Goal: Task Accomplishment & Management: Complete application form

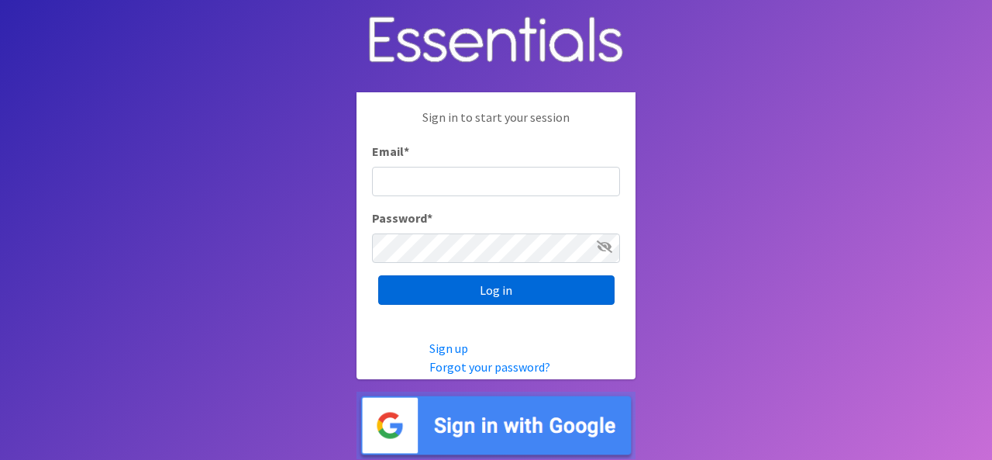
type input "[EMAIL_ADDRESS][DOMAIN_NAME]"
click at [476, 281] on input "Log in" at bounding box center [496, 289] width 236 height 29
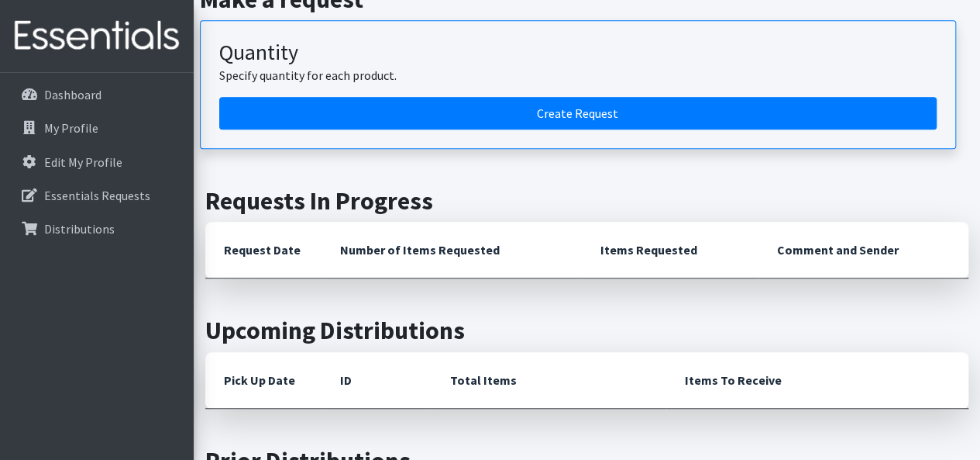
scroll to position [426, 0]
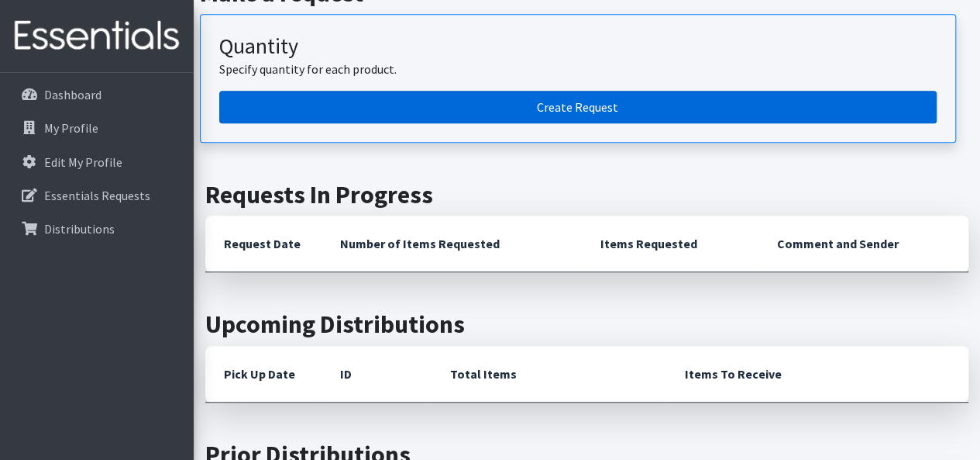
click at [412, 112] on link "Create Request" at bounding box center [578, 107] width 718 height 33
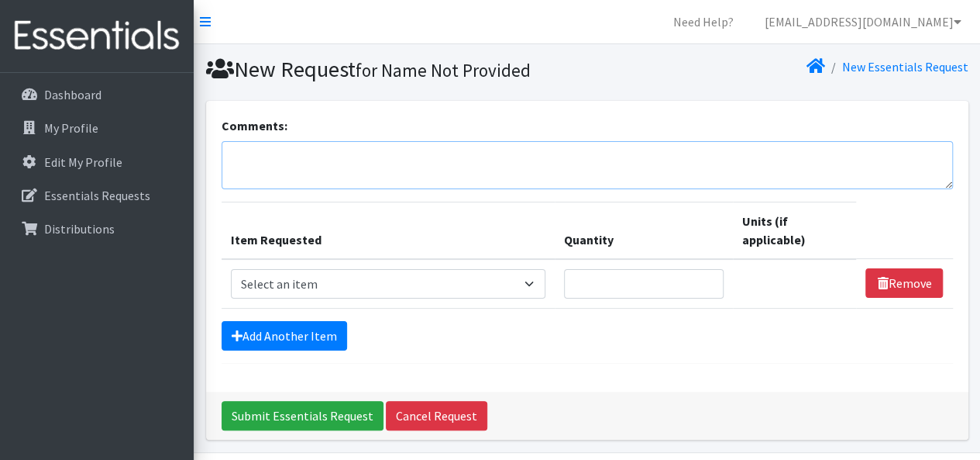
click at [386, 156] on textarea "Comments:" at bounding box center [588, 165] width 732 height 48
click at [426, 284] on select "Select an item # of Children this order will serve # of Individuals Living in H…" at bounding box center [388, 283] width 315 height 29
select select "6076"
click at [231, 269] on select "Select an item # of Children this order will serve # of Individuals Living in H…" at bounding box center [388, 283] width 315 height 29
click at [613, 289] on input "Quantity" at bounding box center [644, 283] width 160 height 29
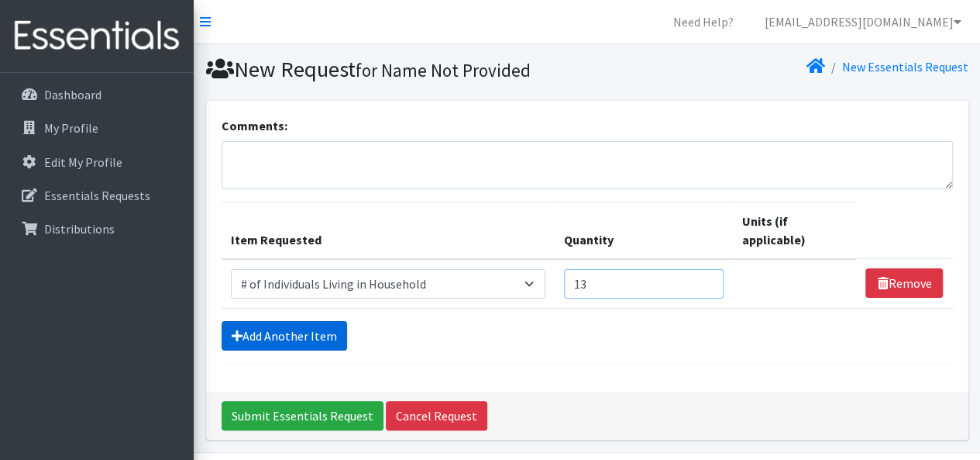
type input "13"
click at [246, 333] on link "Add Another Item" at bounding box center [285, 335] width 126 height 29
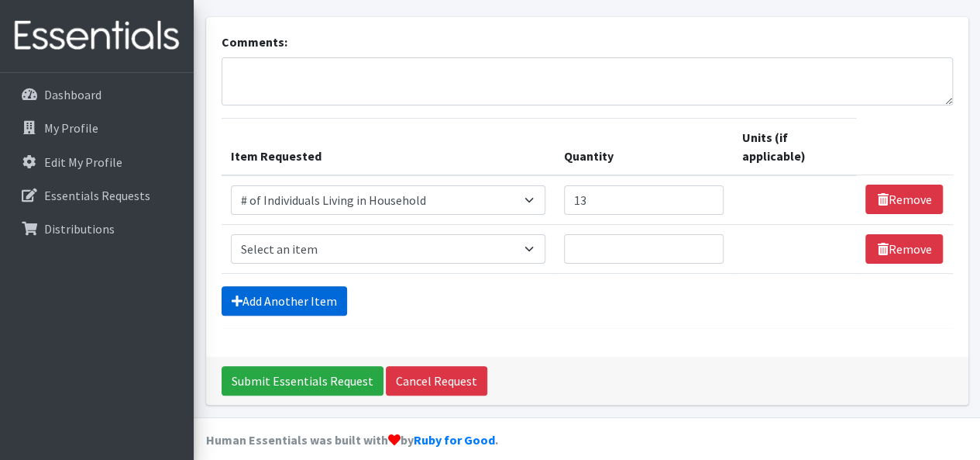
scroll to position [96, 0]
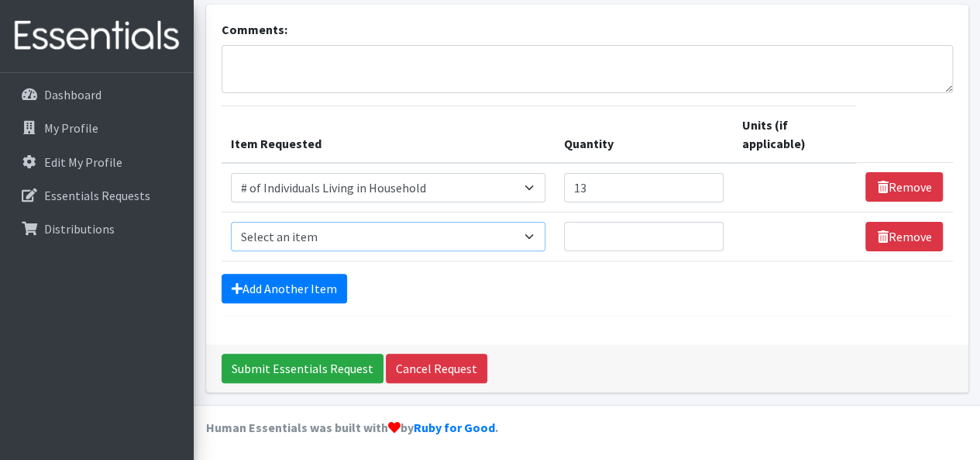
click at [272, 239] on select "Select an item # of Children this order will serve # of Individuals Living in H…" at bounding box center [388, 236] width 315 height 29
click at [505, 241] on select "Select an item # of Children this order will serve # of Individuals Living in H…" at bounding box center [388, 236] width 315 height 29
select select "1966"
click at [231, 222] on select "Select an item # of Children this order will serve # of Individuals Living in H…" at bounding box center [388, 236] width 315 height 29
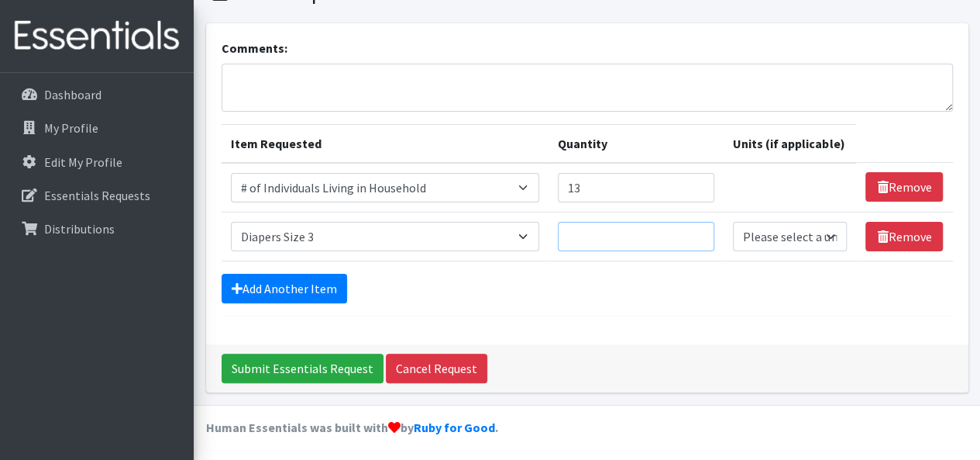
click at [666, 238] on input "Quantity" at bounding box center [636, 236] width 157 height 29
click at [700, 229] on input "1" at bounding box center [636, 236] width 157 height 29
type input "2"
click at [700, 229] on input "2" at bounding box center [636, 236] width 157 height 29
click at [332, 288] on link "Add Another Item" at bounding box center [285, 288] width 126 height 29
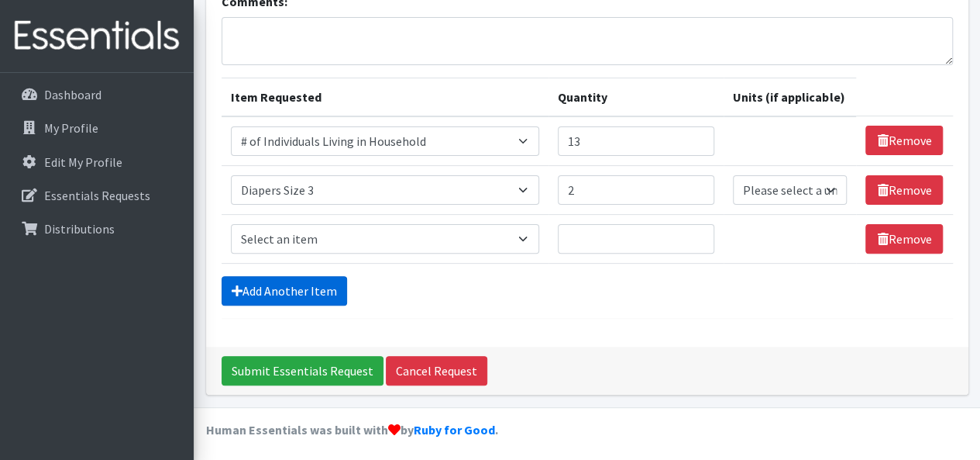
scroll to position [126, 0]
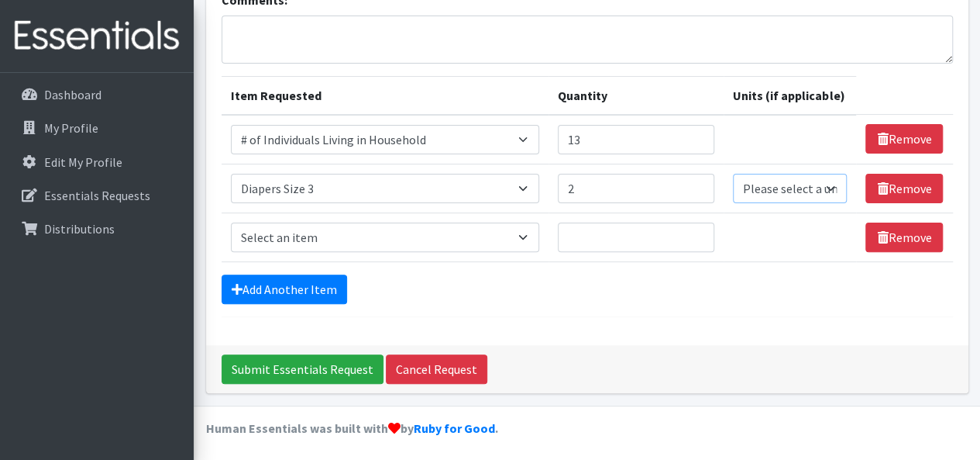
click at [779, 191] on select "Please select a unit units Packs" at bounding box center [790, 188] width 114 height 29
click at [784, 314] on div "Comments: Item Requested Quantity Units (if applicable) Item Requested Select a…" at bounding box center [587, 160] width 763 height 370
click at [783, 195] on select "Please select a unit units Packs" at bounding box center [790, 188] width 114 height 29
select select "Pack"
click at [734, 174] on select "Please select a unit units Packs" at bounding box center [790, 188] width 114 height 29
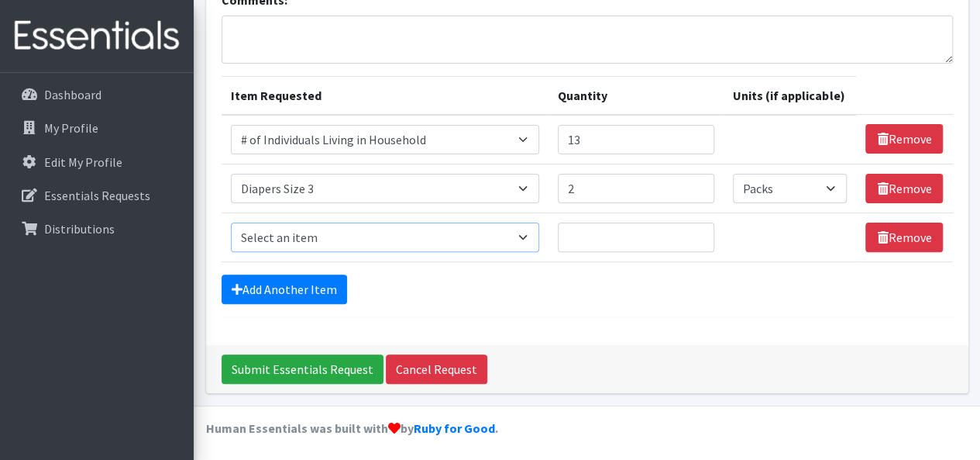
click at [480, 242] on select "Select an item # of Children this order will serve # of Individuals Living in H…" at bounding box center [385, 236] width 309 height 29
click at [532, 226] on select "Select an item # of Children this order will serve # of Individuals Living in H…" at bounding box center [385, 236] width 309 height 29
select select "5706"
click at [231, 222] on select "Select an item # of Children this order will serve # of Individuals Living in H…" at bounding box center [385, 236] width 309 height 29
click at [437, 239] on select "Select an item # of Children this order will serve # of Individuals Living in H…" at bounding box center [385, 236] width 309 height 29
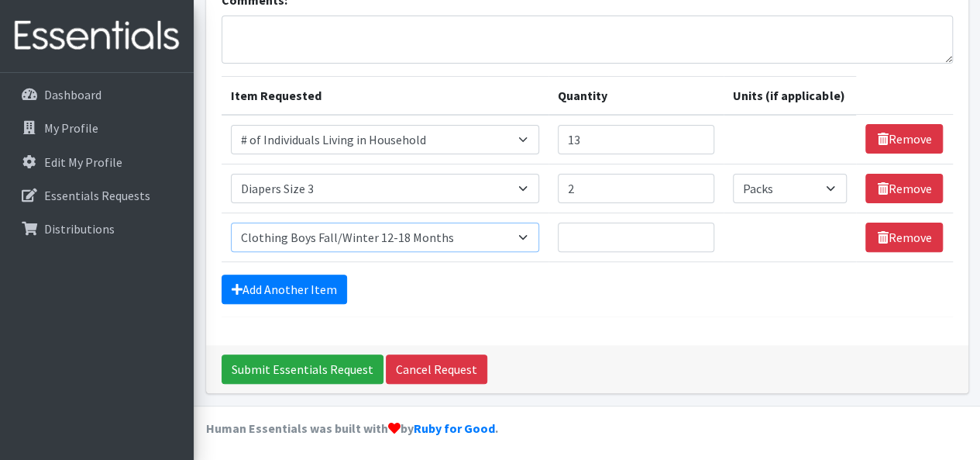
click at [439, 229] on select "Select an item # of Children this order will serve # of Individuals Living in H…" at bounding box center [385, 236] width 309 height 29
click at [700, 229] on input "1" at bounding box center [636, 236] width 157 height 29
type input "2"
click at [700, 229] on input "2" at bounding box center [636, 236] width 157 height 29
click at [312, 283] on link "Add Another Item" at bounding box center [285, 288] width 126 height 29
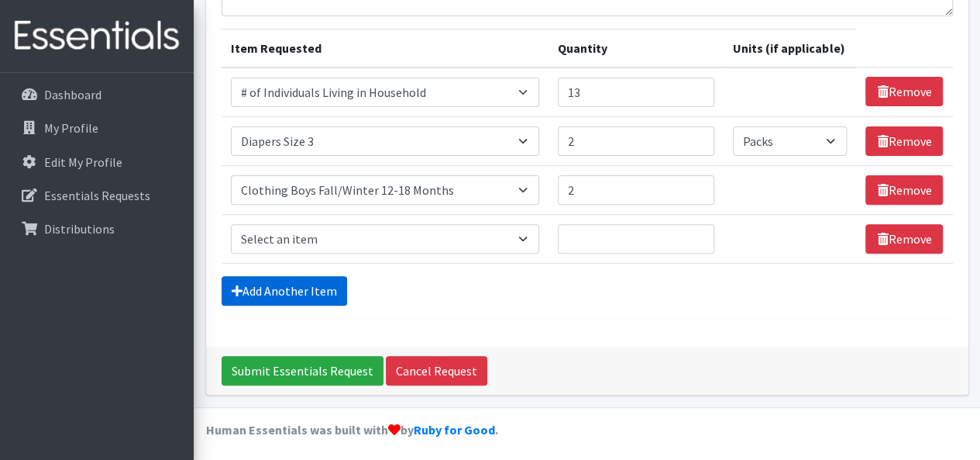
scroll to position [174, 0]
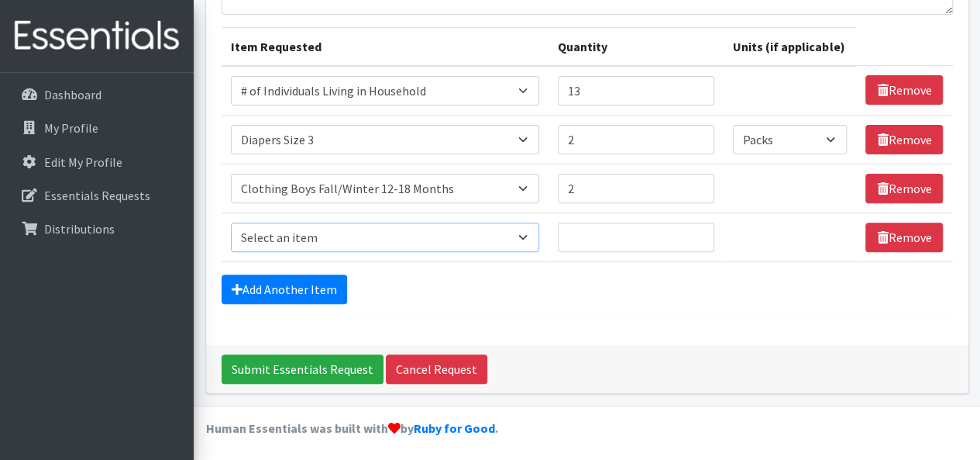
click at [490, 234] on select "Select an item # of Children this order will serve # of Individuals Living in H…" at bounding box center [385, 236] width 309 height 29
select select "5758"
click at [231, 222] on select "Select an item # of Children this order will serve # of Individuals Living in H…" at bounding box center [385, 236] width 309 height 29
type input "1"
click at [699, 230] on input "1" at bounding box center [636, 236] width 157 height 29
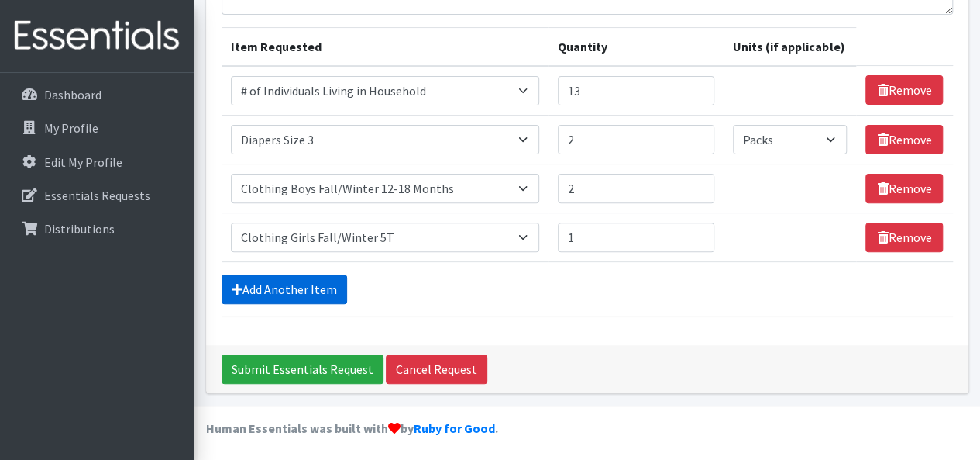
click at [300, 281] on link "Add Another Item" at bounding box center [285, 288] width 126 height 29
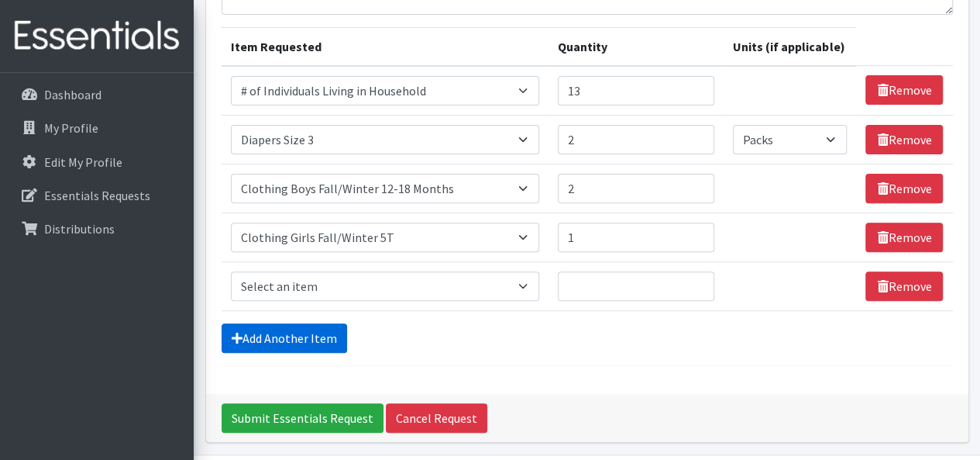
scroll to position [223, 0]
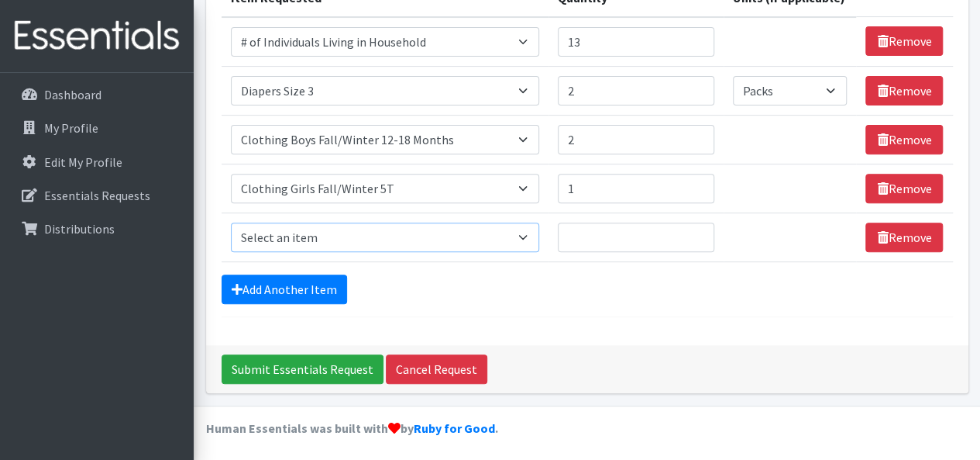
click at [525, 235] on select "Select an item # of Children this order will serve # of Individuals Living in H…" at bounding box center [385, 236] width 309 height 29
select select "1970"
click at [231, 222] on select "Select an item # of Children this order will serve # of Individuals Living in H…" at bounding box center [385, 236] width 309 height 29
click at [699, 231] on input "1" at bounding box center [636, 236] width 157 height 29
type input "2"
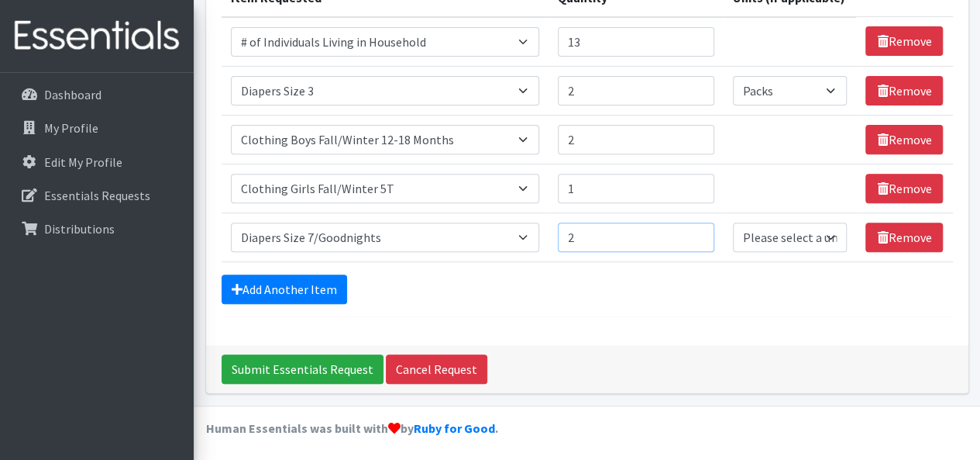
click at [699, 231] on input "2" at bounding box center [636, 236] width 157 height 29
click at [832, 239] on select "Please select a unit units Packs" at bounding box center [790, 236] width 114 height 29
select select "Pack"
click at [734, 222] on select "Please select a unit units Packs" at bounding box center [790, 236] width 114 height 29
click at [329, 288] on link "Add Another Item" at bounding box center [285, 288] width 126 height 29
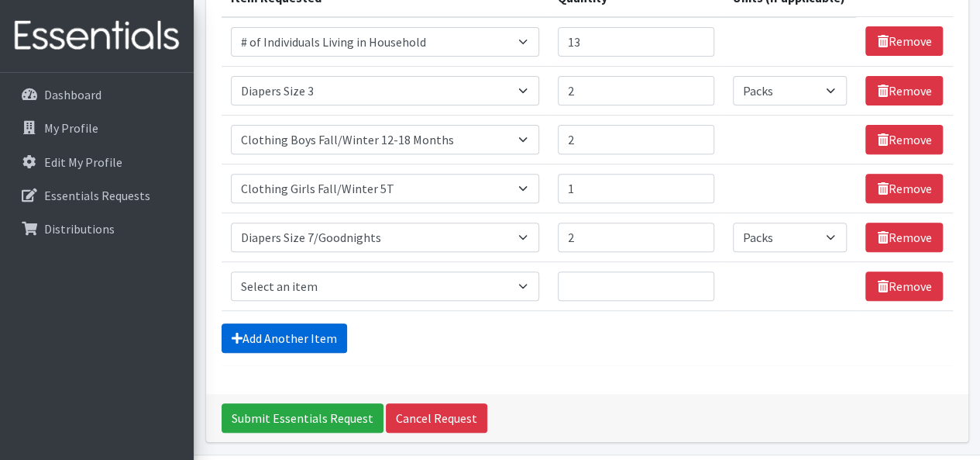
scroll to position [271, 0]
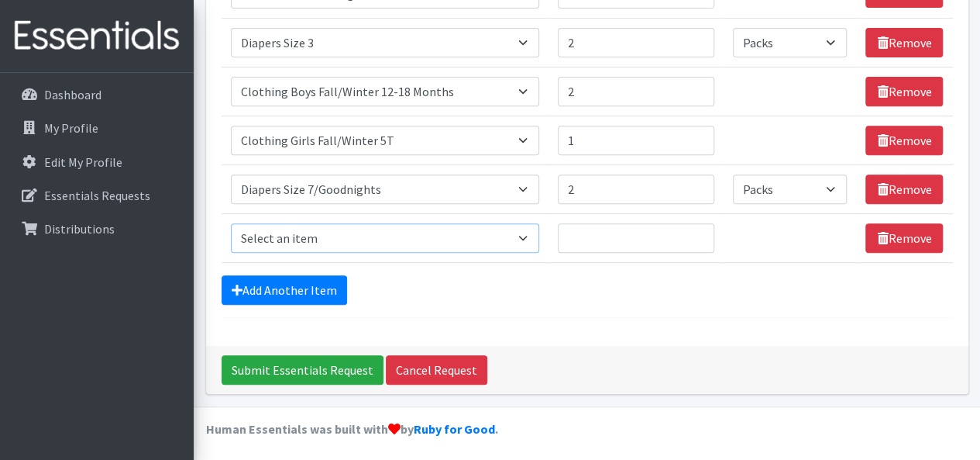
click at [310, 236] on select "Select an item # of Children this order will serve # of Individuals Living in H…" at bounding box center [385, 237] width 309 height 29
click at [927, 305] on form "Comments: Item Requested Quantity Units (if applicable) Item Requested Select a…" at bounding box center [588, 81] width 732 height 473
click at [532, 232] on select "Select an item # of Children this order will serve # of Individuals Living in H…" at bounding box center [385, 237] width 309 height 29
click at [516, 283] on div "Add Another Item" at bounding box center [588, 289] width 732 height 29
click at [635, 240] on input "Quantity" at bounding box center [636, 237] width 157 height 29
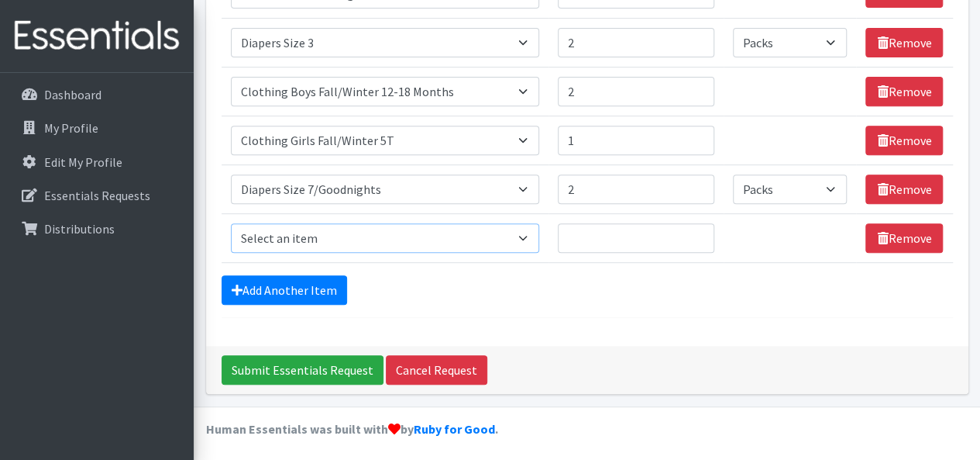
click at [504, 223] on select "Select an item # of Children this order will serve # of Individuals Living in H…" at bounding box center [385, 237] width 309 height 29
select select "1968"
click at [231, 223] on select "Select an item # of Children this order will serve # of Individuals Living in H…" at bounding box center [385, 237] width 309 height 29
click at [701, 230] on input "1" at bounding box center [636, 237] width 157 height 29
type input "2"
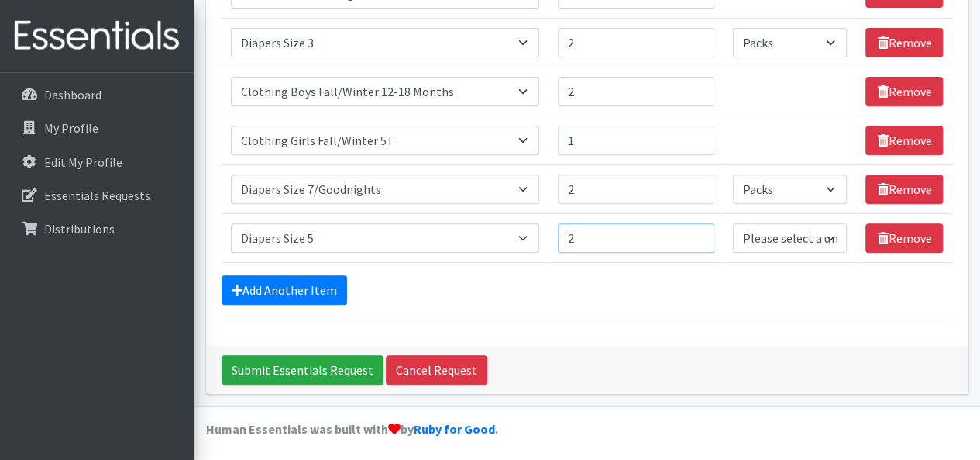
click at [701, 230] on input "2" at bounding box center [636, 237] width 157 height 29
click at [809, 233] on select "Please select a unit units Packs" at bounding box center [790, 237] width 114 height 29
select select "Pack"
click at [734, 223] on select "Please select a unit units Packs" at bounding box center [790, 237] width 114 height 29
click at [519, 239] on select "Select an item # of Children this order will serve # of Individuals Living in H…" at bounding box center [385, 237] width 309 height 29
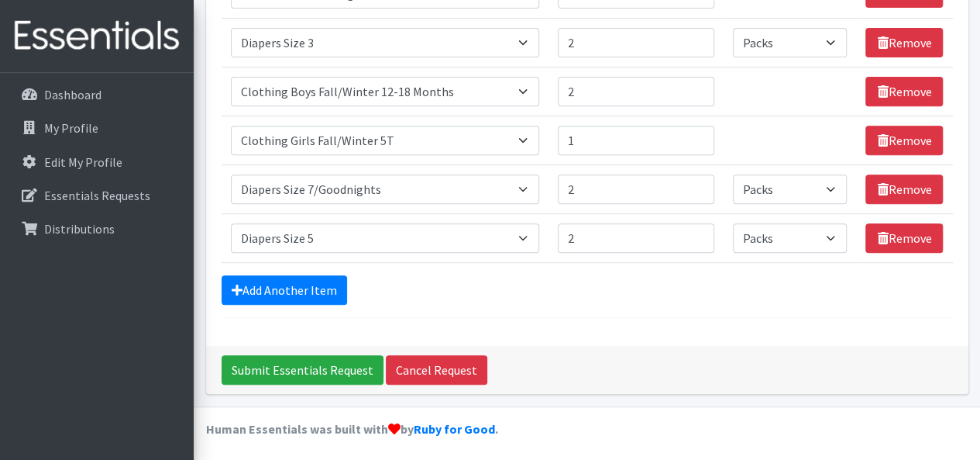
click at [538, 263] on form "Comments: Item Requested Quantity Units (if applicable) Item Requested Select a…" at bounding box center [588, 81] width 732 height 473
click at [320, 288] on link "Add Another Item" at bounding box center [285, 289] width 126 height 29
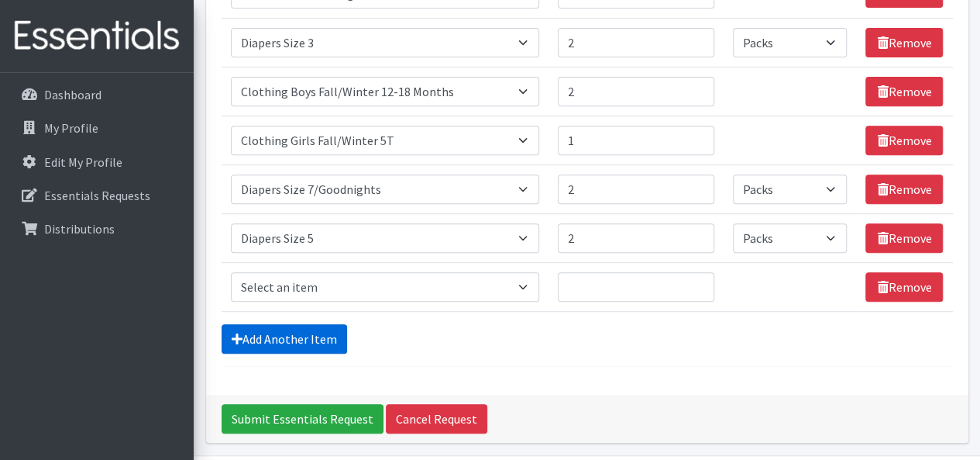
scroll to position [320, 0]
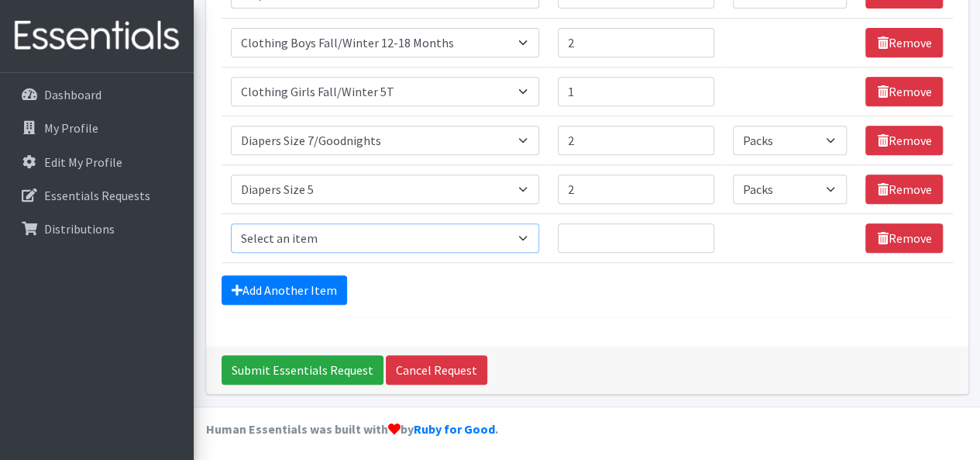
click at [489, 230] on select "Select an item # of Children this order will serve # of Individuals Living in H…" at bounding box center [385, 237] width 309 height 29
select select "1972"
click at [231, 223] on select "Select an item # of Children this order will serve # of Individuals Living in H…" at bounding box center [385, 237] width 309 height 29
click at [658, 229] on input "Quantity" at bounding box center [636, 237] width 157 height 29
type input "3"
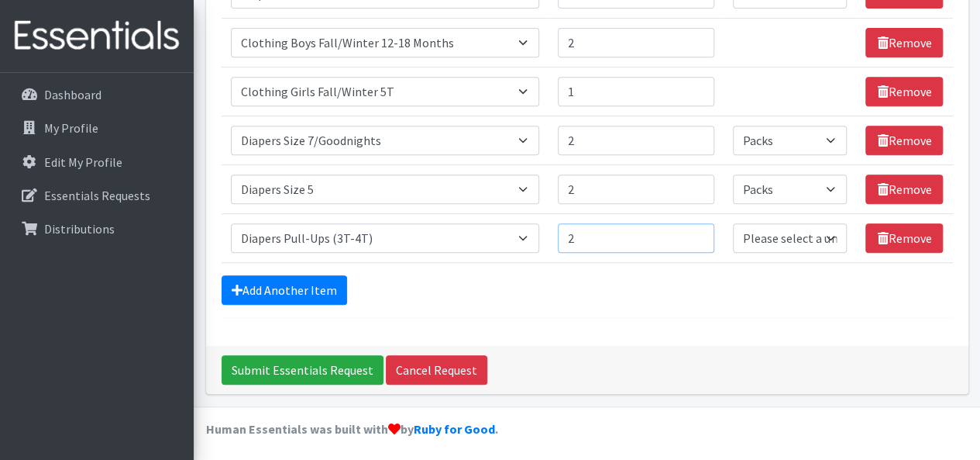
type input "2"
click at [787, 241] on select "Please select a unit units Packs" at bounding box center [790, 237] width 114 height 29
select select "Pack"
click at [734, 223] on select "Please select a unit units Packs" at bounding box center [790, 237] width 114 height 29
click at [316, 287] on link "Add Another Item" at bounding box center [285, 289] width 126 height 29
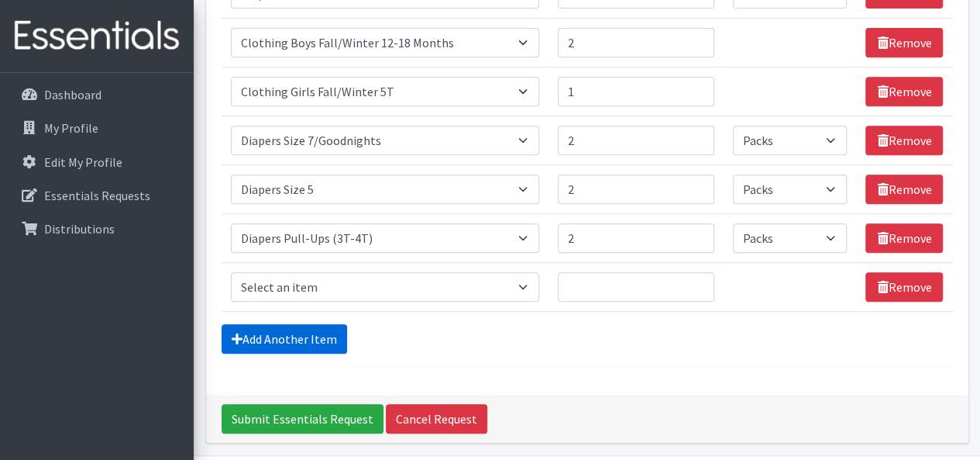
scroll to position [369, 0]
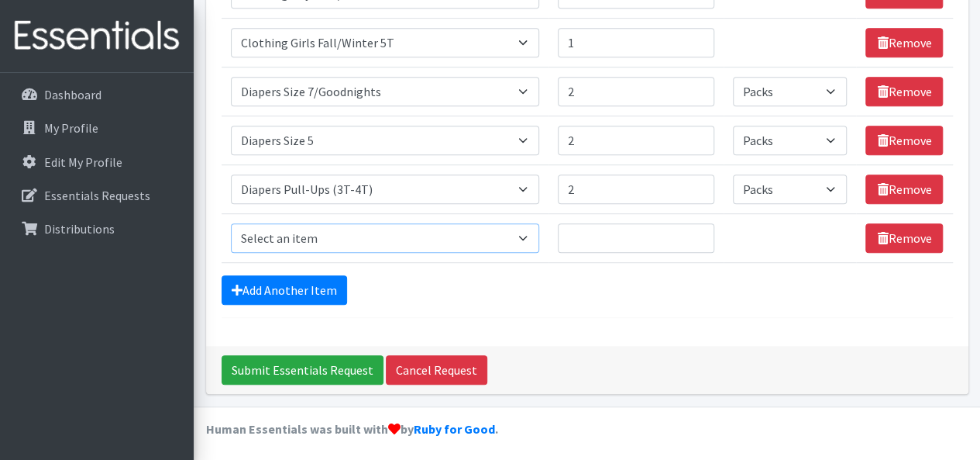
click at [365, 230] on select "Select an item # of Children this order will serve # of Individuals Living in H…" at bounding box center [385, 237] width 309 height 29
click at [541, 294] on div "Add Another Item" at bounding box center [588, 289] width 732 height 29
click at [493, 237] on select "Select an item # of Children this order will serve # of Individuals Living in H…" at bounding box center [385, 237] width 309 height 29
select select "5744"
click at [231, 223] on select "Select an item # of Children this order will serve # of Individuals Living in H…" at bounding box center [385, 237] width 309 height 29
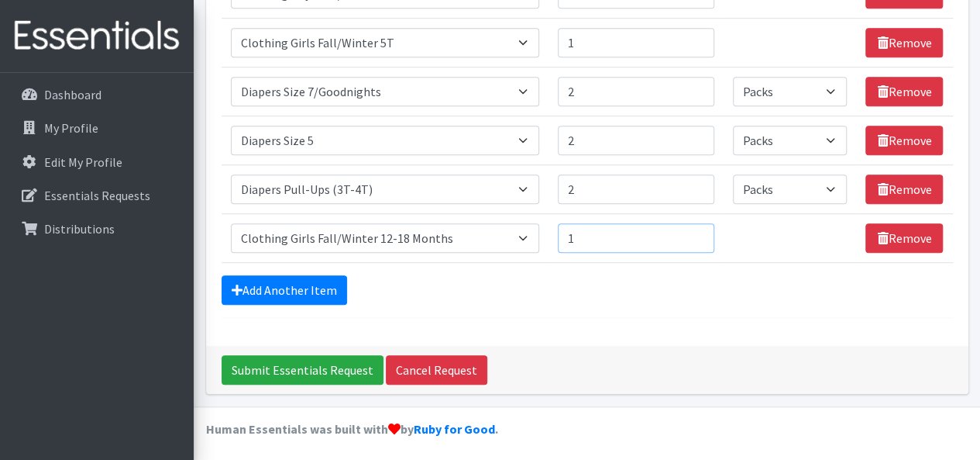
click at [699, 229] on input "1" at bounding box center [636, 237] width 157 height 29
type input "2"
click at [699, 229] on input "2" at bounding box center [636, 237] width 157 height 29
click at [318, 284] on link "Add Another Item" at bounding box center [285, 289] width 126 height 29
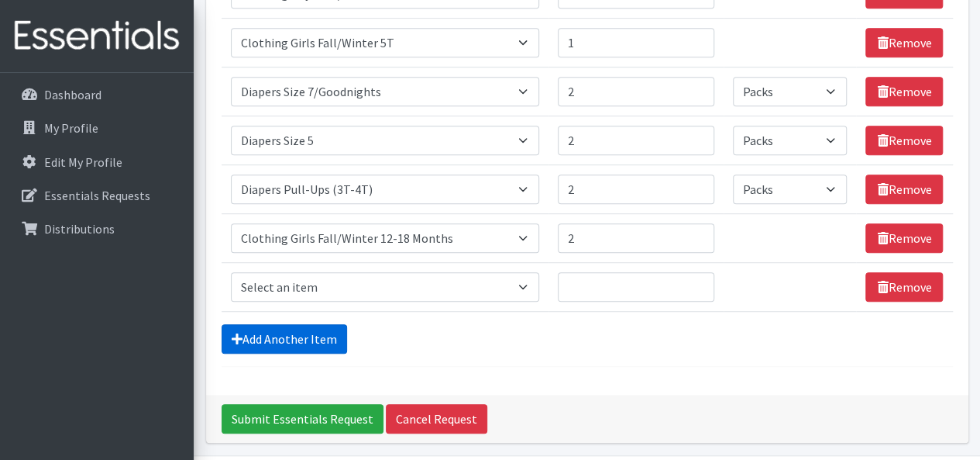
scroll to position [417, 0]
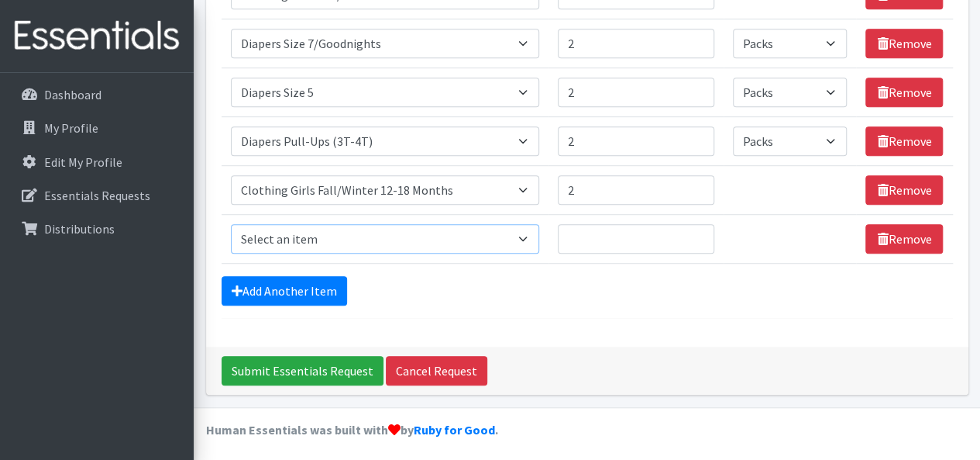
click at [477, 239] on select "Select an item # of Children this order will serve # of Individuals Living in H…" at bounding box center [385, 238] width 309 height 29
select select "1929"
click at [231, 224] on select "Select an item # of Children this order will serve # of Individuals Living in H…" at bounding box center [385, 238] width 309 height 29
click at [695, 233] on input "1" at bounding box center [636, 238] width 157 height 29
click at [695, 233] on input "2" at bounding box center [636, 238] width 157 height 29
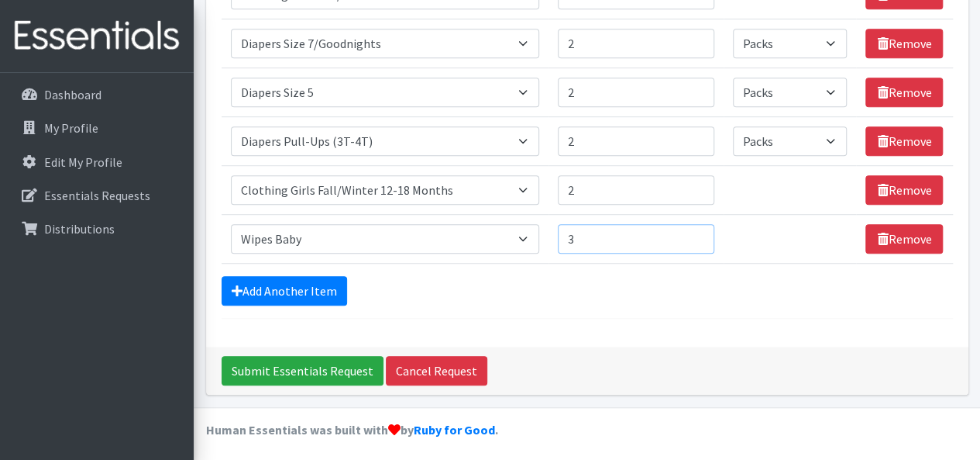
click at [695, 233] on input "3" at bounding box center [636, 238] width 157 height 29
click at [695, 233] on input "4" at bounding box center [636, 238] width 157 height 29
type input "5"
click at [696, 231] on input "5" at bounding box center [636, 238] width 157 height 29
click at [284, 286] on link "Add Another Item" at bounding box center [285, 290] width 126 height 29
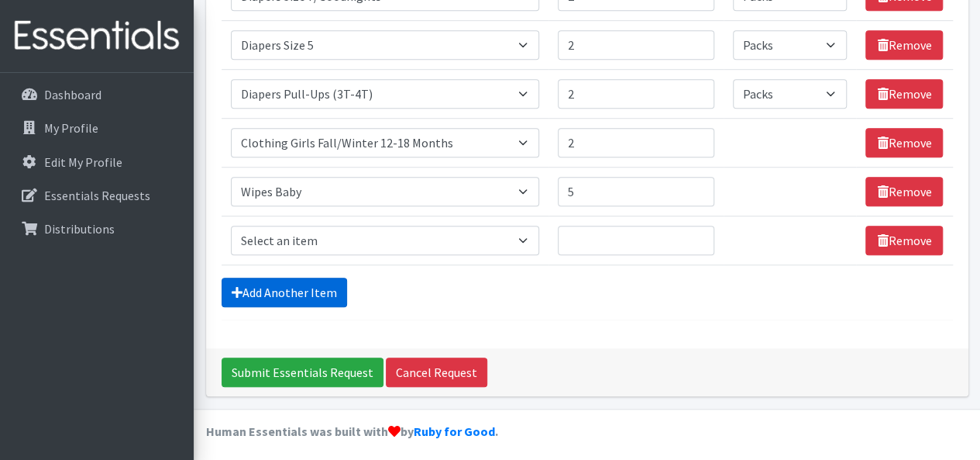
scroll to position [466, 0]
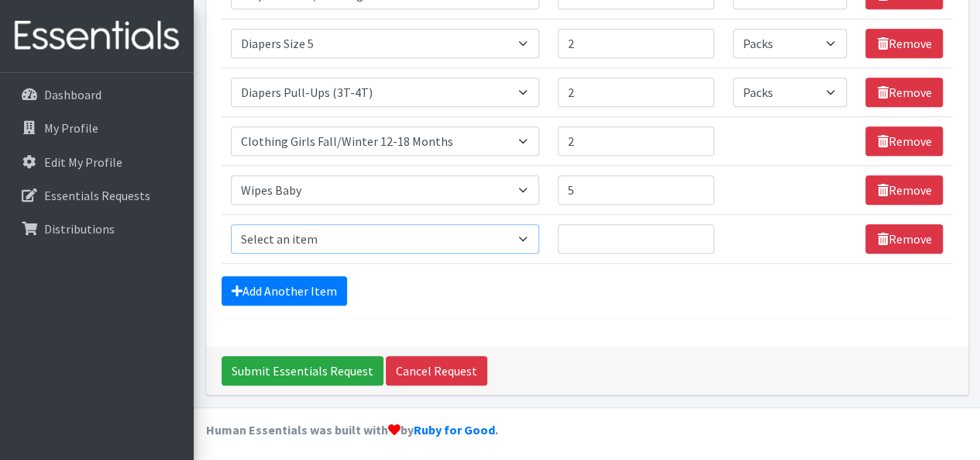
click at [383, 229] on select "Select an item # of Children this order will serve # of Individuals Living in H…" at bounding box center [385, 238] width 309 height 29
click at [27, 389] on div "Dashboard My Profile Edit My Profile Essentials Requests Distributions" at bounding box center [97, 280] width 194 height 415
click at [404, 243] on select "Select an item # of Children this order will serve # of Individuals Living in H…" at bounding box center [385, 238] width 309 height 29
click at [490, 238] on select "Select an item # of Children this order will serve # of Individuals Living in H…" at bounding box center [385, 238] width 309 height 29
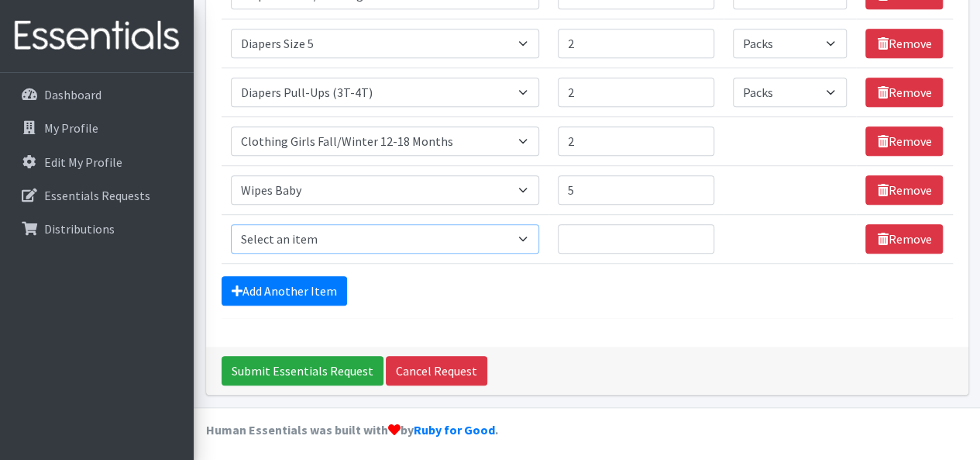
click at [476, 233] on select "Select an item # of Children this order will serve # of Individuals Living in H…" at bounding box center [385, 238] width 309 height 29
select select "5751"
click at [231, 224] on select "Select an item # of Children this order will serve # of Individuals Living in H…" at bounding box center [385, 238] width 309 height 29
click at [698, 230] on input "1" at bounding box center [636, 238] width 157 height 29
click at [698, 230] on input "2" at bounding box center [636, 238] width 157 height 29
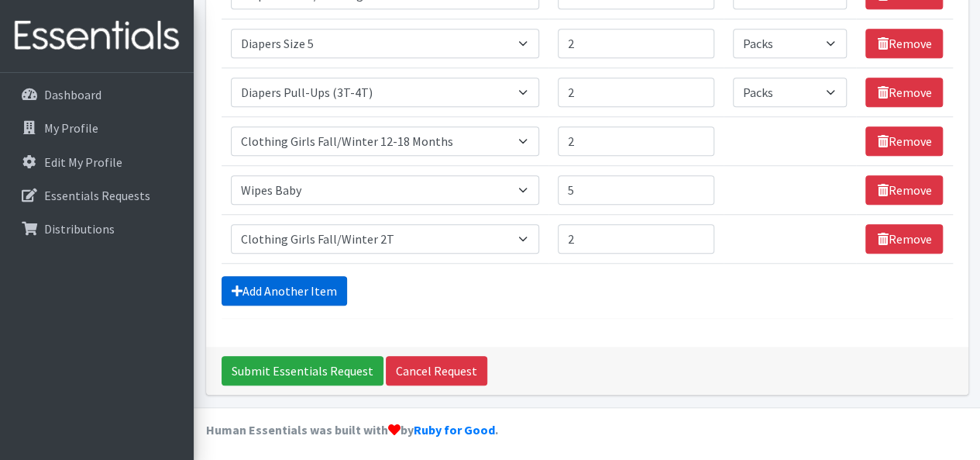
click at [281, 282] on link "Add Another Item" at bounding box center [285, 290] width 126 height 29
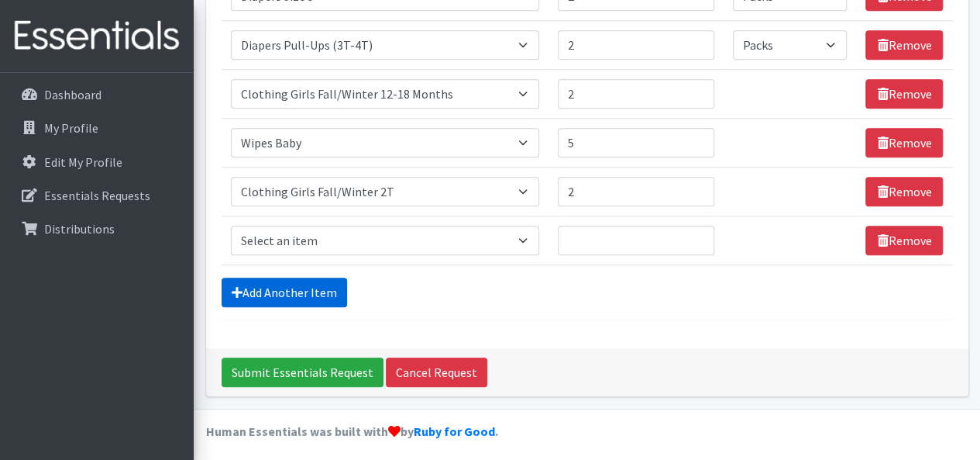
scroll to position [515, 0]
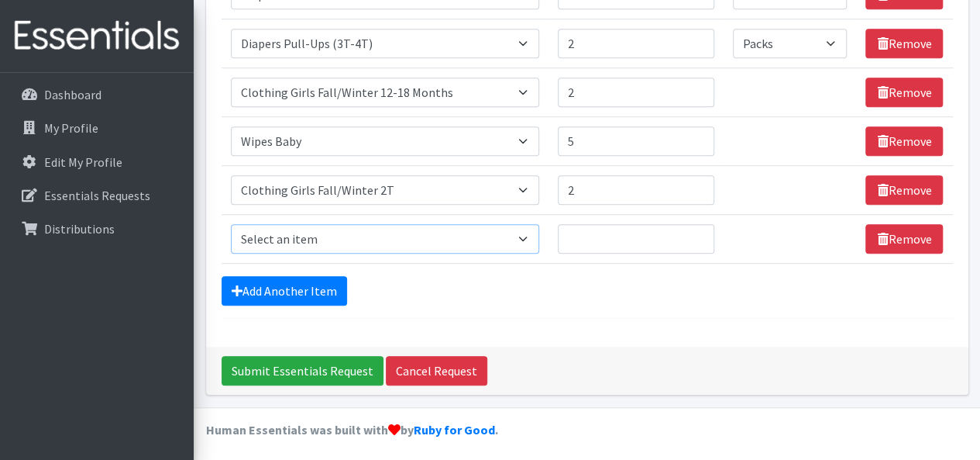
click at [462, 244] on select "Select an item # of Children this order will serve # of Individuals Living in H…" at bounding box center [385, 238] width 309 height 29
type input "1"
click at [696, 193] on input "1" at bounding box center [636, 189] width 157 height 29
click at [478, 233] on select "Select an item # of Children this order will serve # of Individuals Living in H…" at bounding box center [385, 238] width 309 height 29
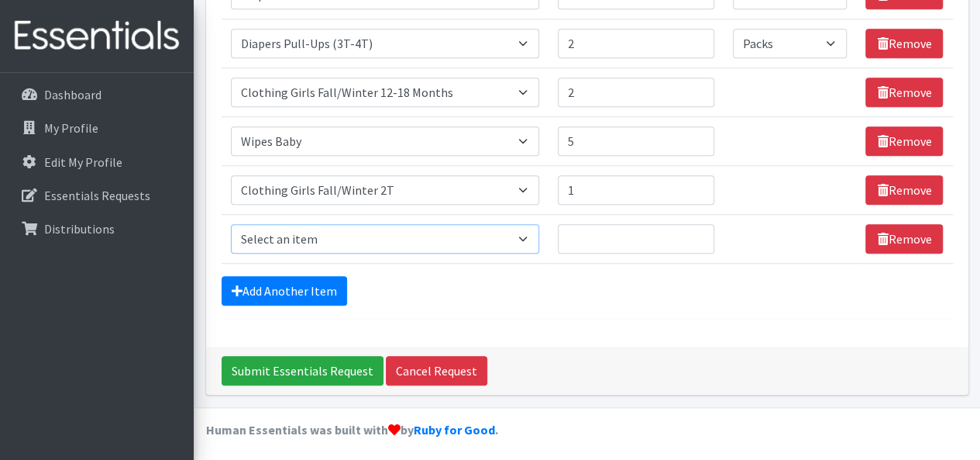
click at [468, 232] on select "Select an item # of Children this order will serve # of Individuals Living in H…" at bounding box center [385, 238] width 309 height 29
click at [231, 224] on select "Select an item # of Children this order will serve # of Individuals Living in H…" at bounding box center [385, 238] width 309 height 29
click at [504, 236] on select "Select an item # of Children this order will serve # of Individuals Living in H…" at bounding box center [385, 238] width 309 height 29
select select "5712"
click at [231, 224] on select "Select an item # of Children this order will serve # of Individuals Living in H…" at bounding box center [385, 238] width 309 height 29
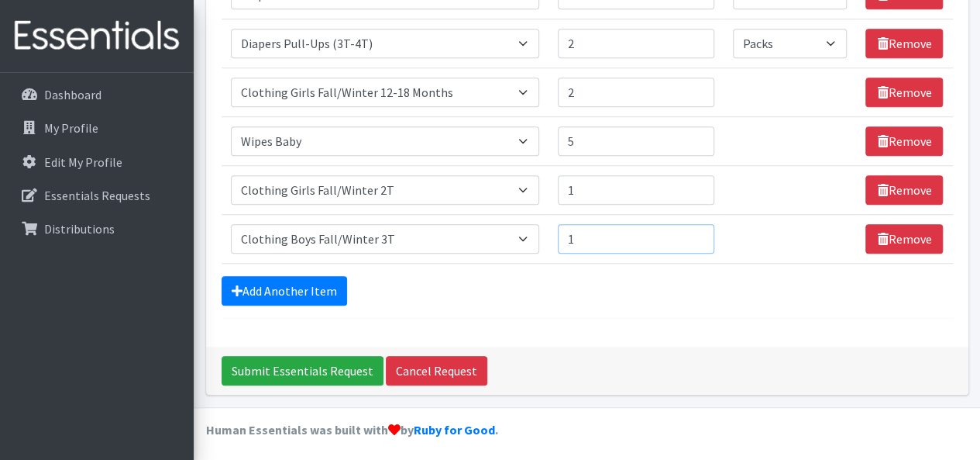
type input "1"
click at [701, 232] on input "1" at bounding box center [636, 238] width 157 height 29
click at [944, 278] on div "Add Another Item" at bounding box center [588, 290] width 732 height 29
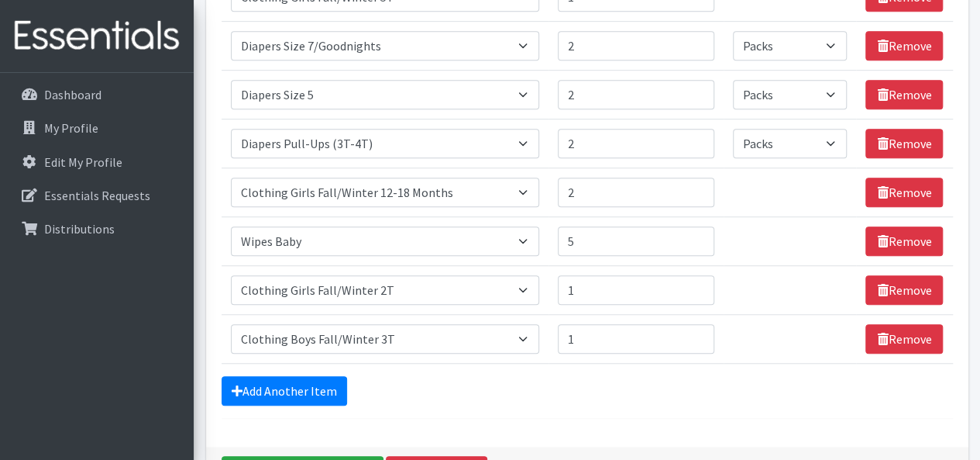
scroll to position [414, 0]
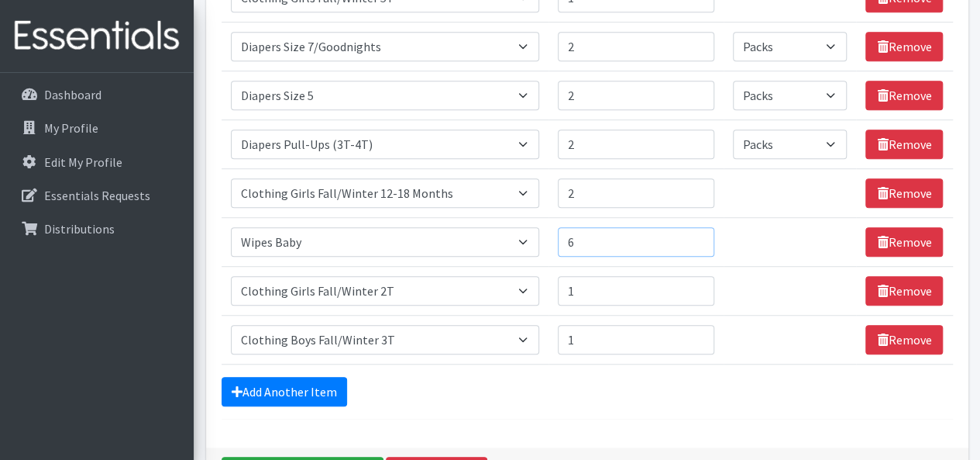
type input "6"
click at [697, 232] on input "6" at bounding box center [636, 241] width 157 height 29
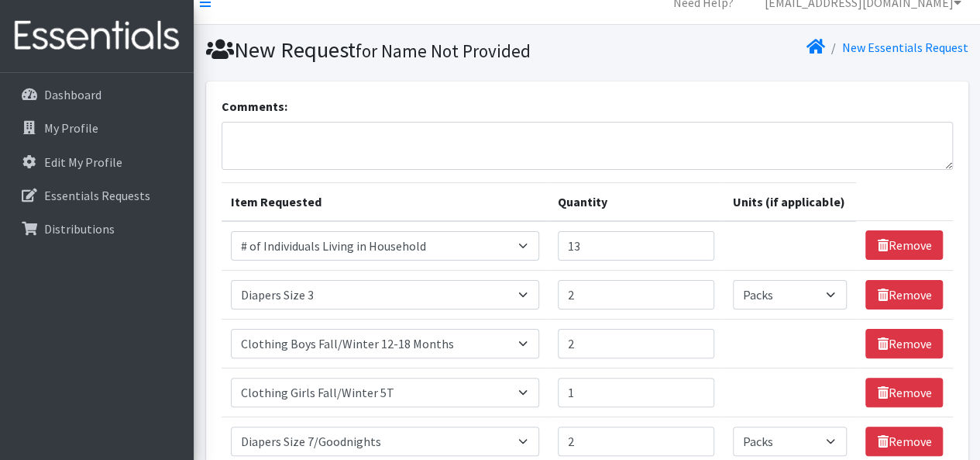
scroll to position [0, 0]
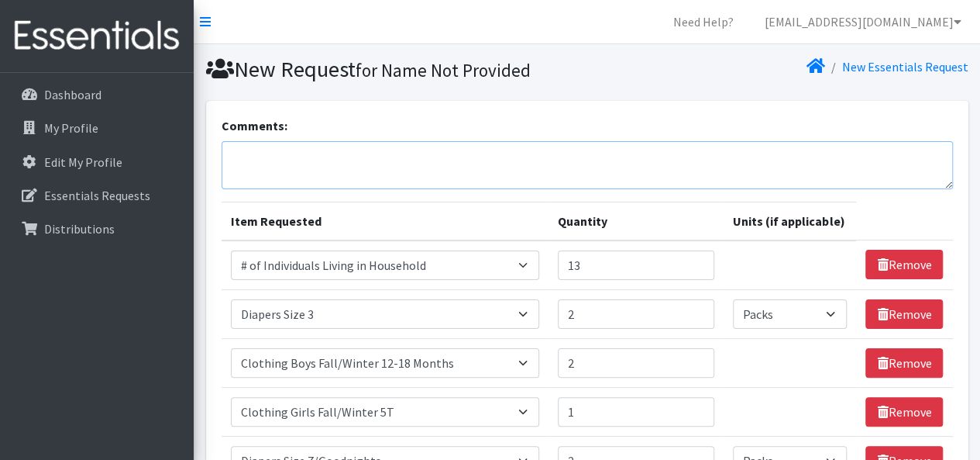
click at [364, 156] on textarea "Comments:" at bounding box center [588, 165] width 732 height 48
type textarea "Hypo allergenic wipes"
drag, startPoint x: 230, startPoint y: 153, endPoint x: 436, endPoint y: 150, distance: 205.4
click at [436, 150] on textarea "Hypo allergenic wipes" at bounding box center [588, 165] width 732 height 48
drag, startPoint x: 436, startPoint y: 150, endPoint x: 425, endPoint y: 150, distance: 10.8
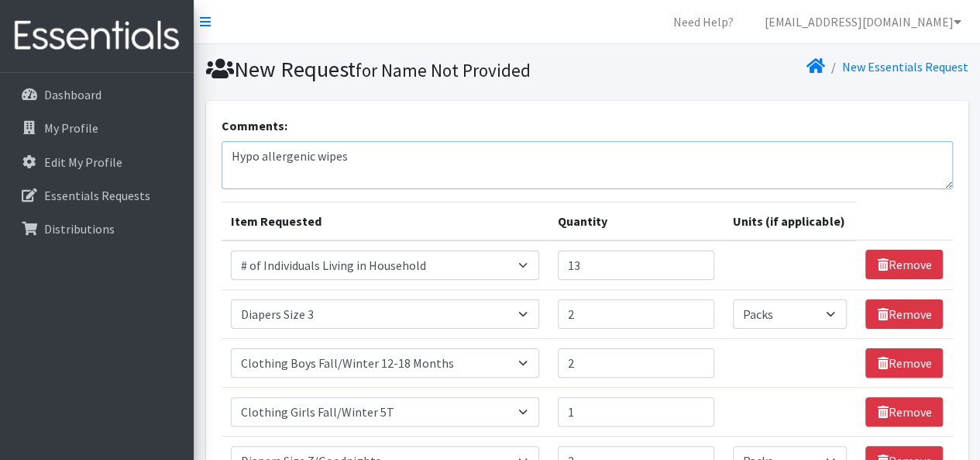
click at [425, 150] on textarea "Hypo allergenic wipes" at bounding box center [588, 165] width 732 height 48
drag, startPoint x: 425, startPoint y: 150, endPoint x: 177, endPoint y: 164, distance: 247.6
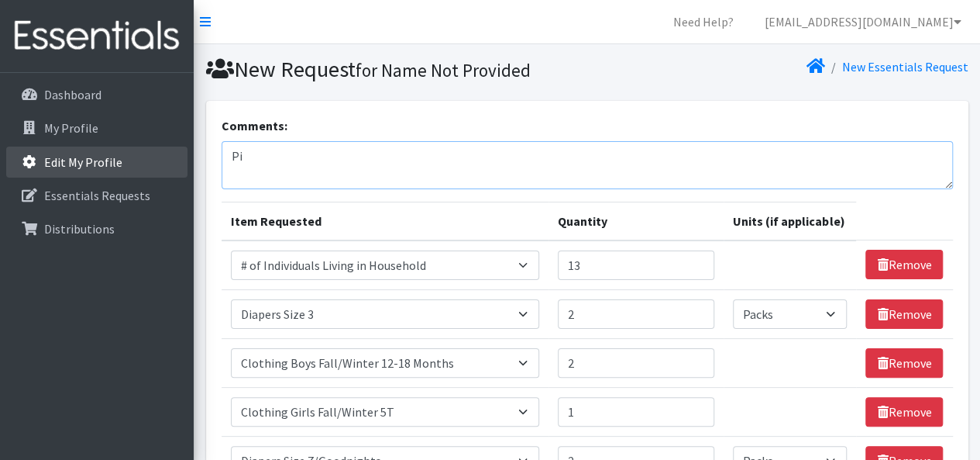
type textarea "P"
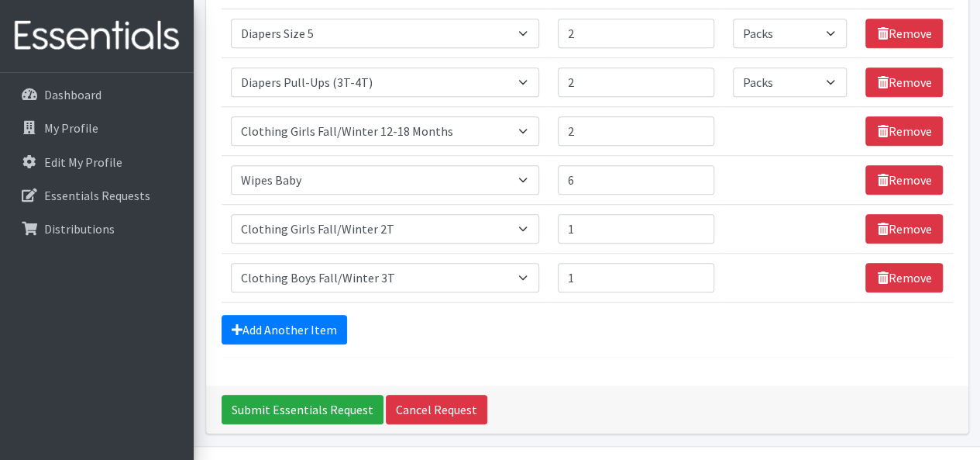
scroll to position [515, 0]
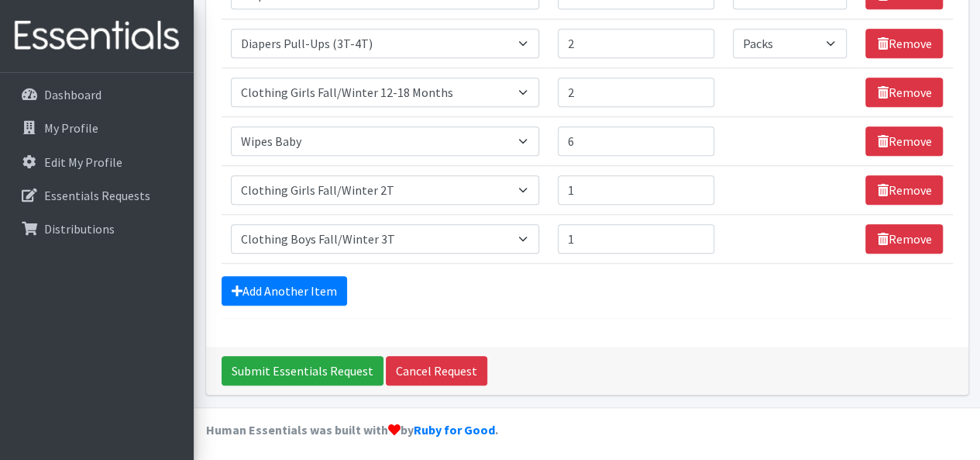
type textarea "CM pick up Abbey"
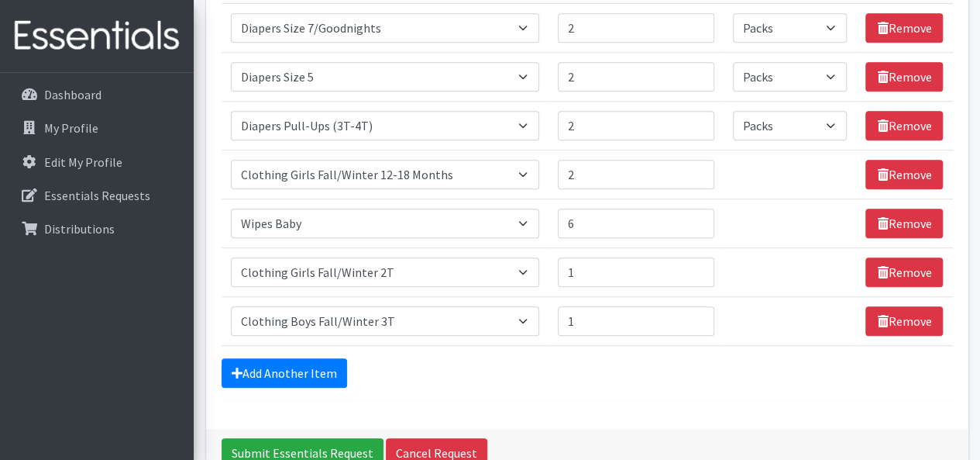
scroll to position [435, 0]
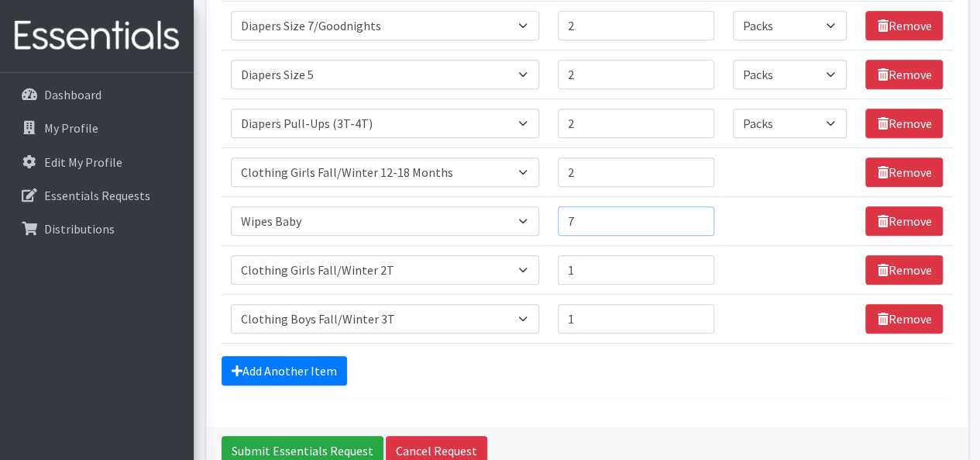
click at [701, 212] on input "7" at bounding box center [636, 220] width 157 height 29
type input "8"
click at [701, 212] on input "8" at bounding box center [636, 220] width 157 height 29
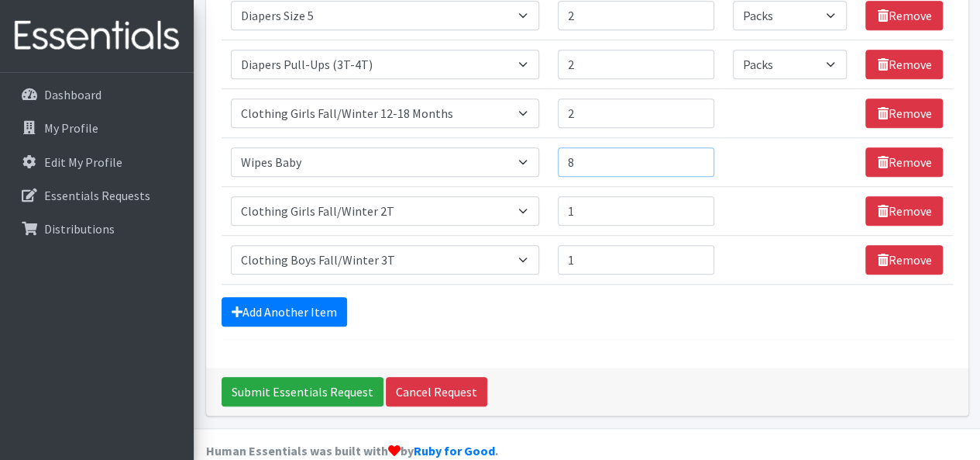
scroll to position [429, 0]
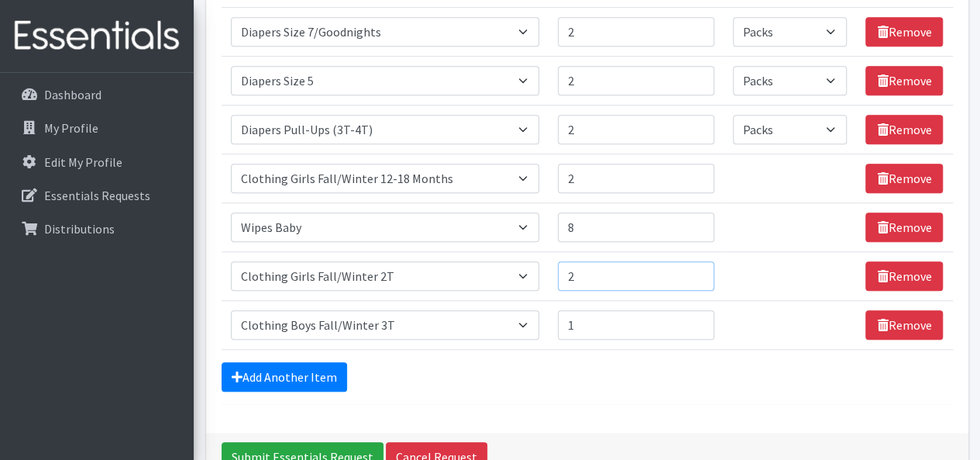
type input "2"
click at [697, 267] on input "2" at bounding box center [636, 275] width 157 height 29
type input "2"
click at [701, 317] on input "2" at bounding box center [636, 324] width 157 height 29
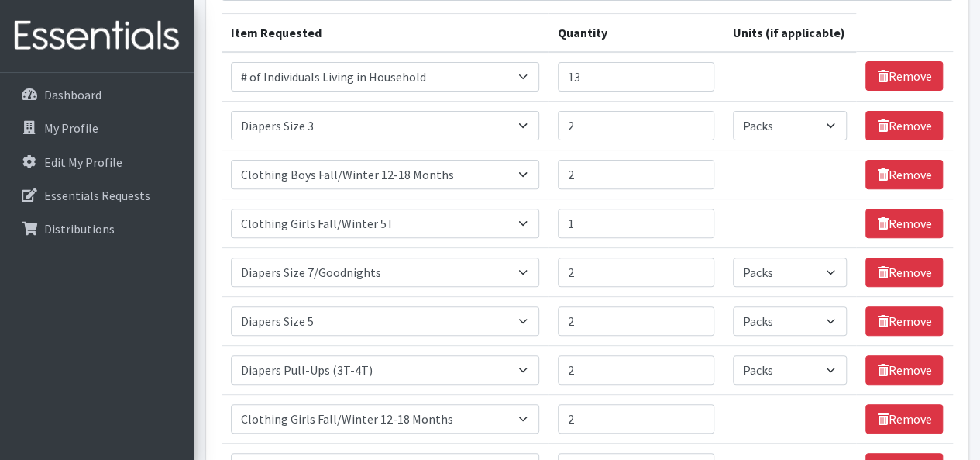
scroll to position [187, 0]
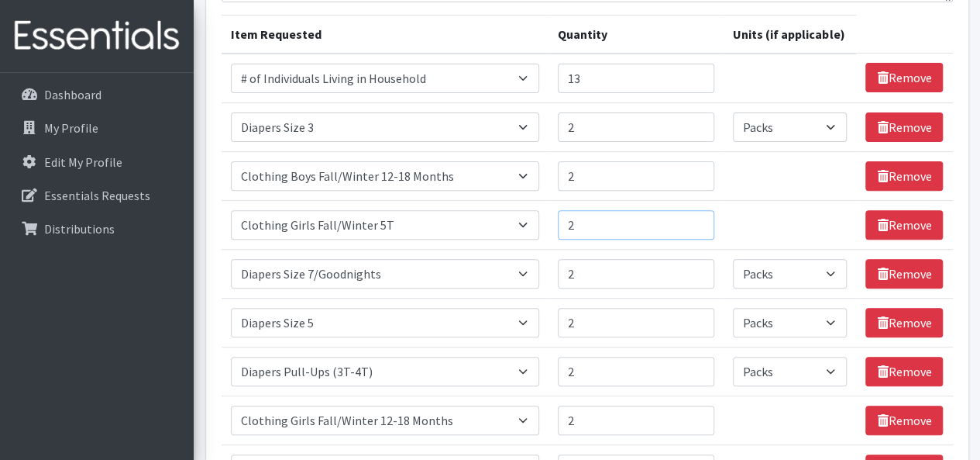
type input "2"
click at [699, 216] on input "2" at bounding box center [636, 224] width 157 height 29
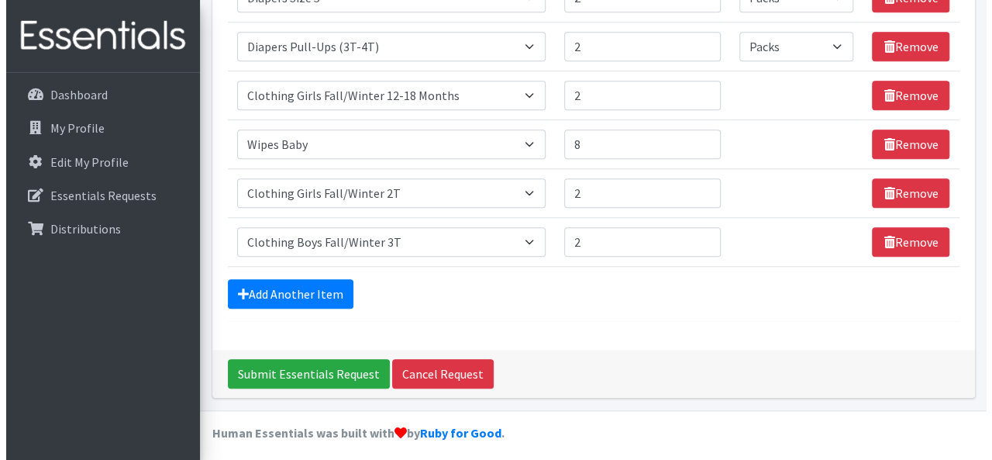
scroll to position [515, 0]
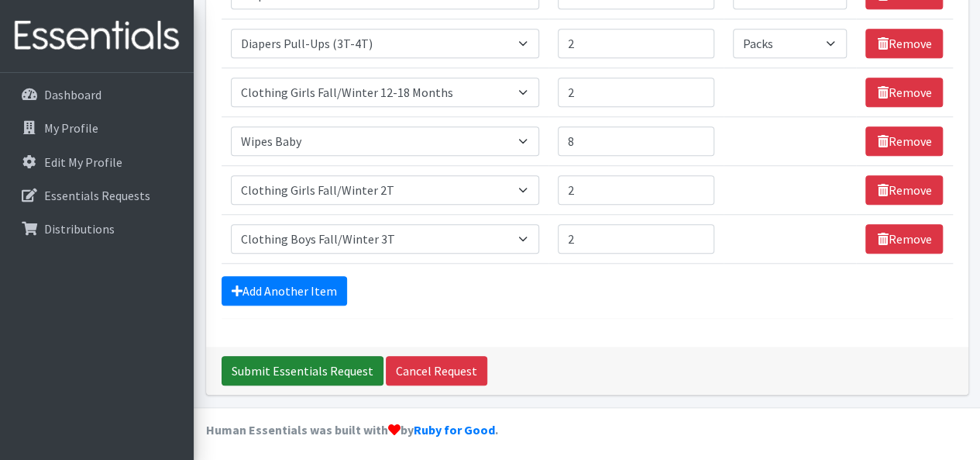
click at [330, 363] on input "Submit Essentials Request" at bounding box center [303, 370] width 162 height 29
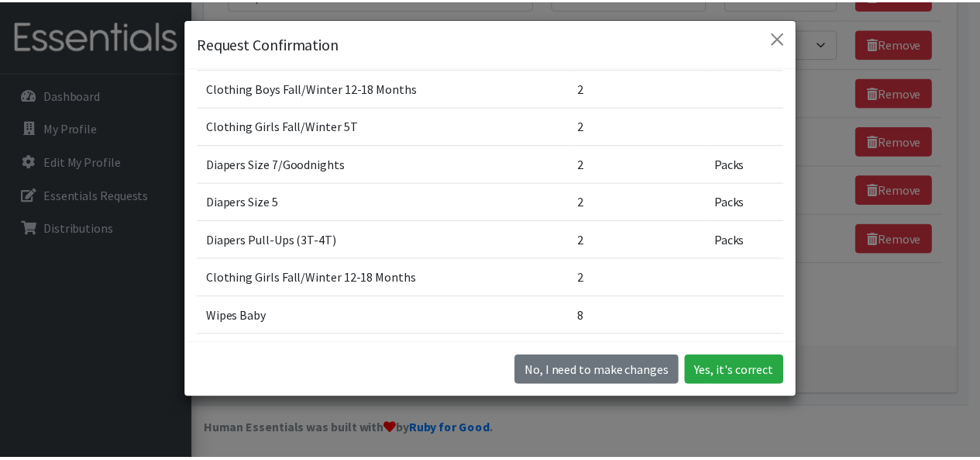
scroll to position [115, 0]
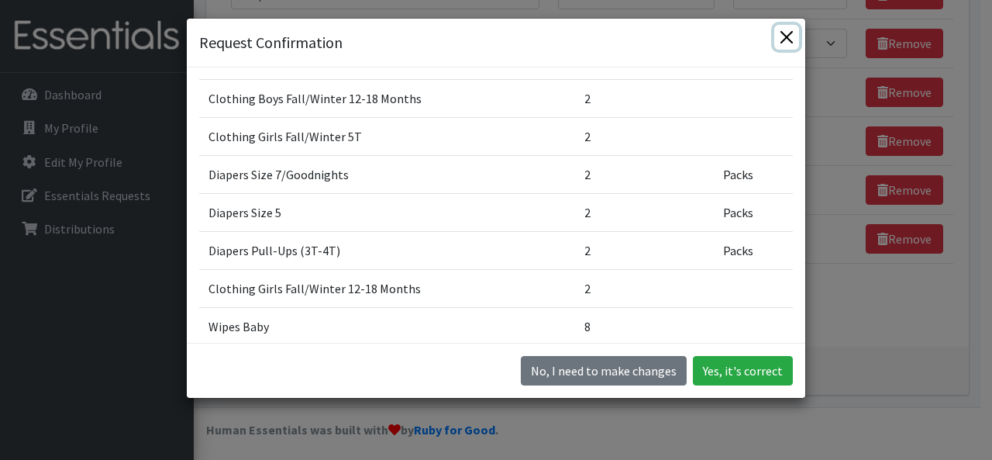
click at [784, 35] on button "Close" at bounding box center [786, 37] width 25 height 25
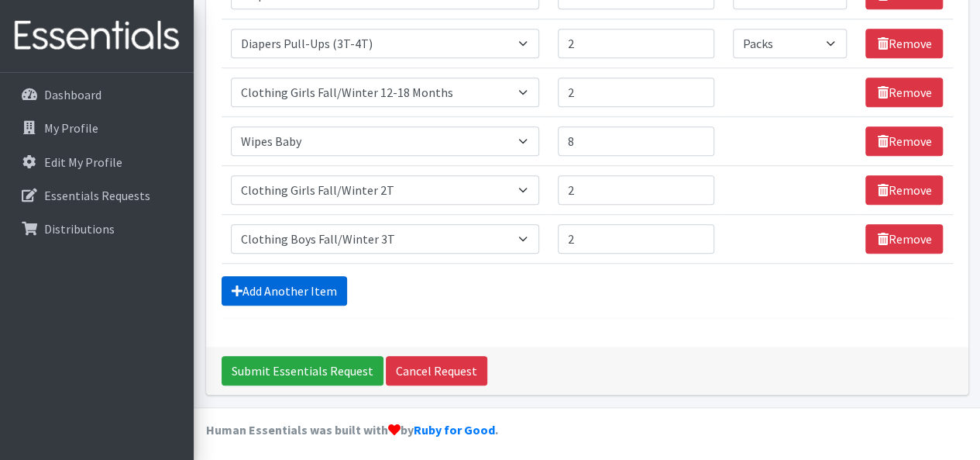
click at [316, 281] on link "Add Another Item" at bounding box center [285, 290] width 126 height 29
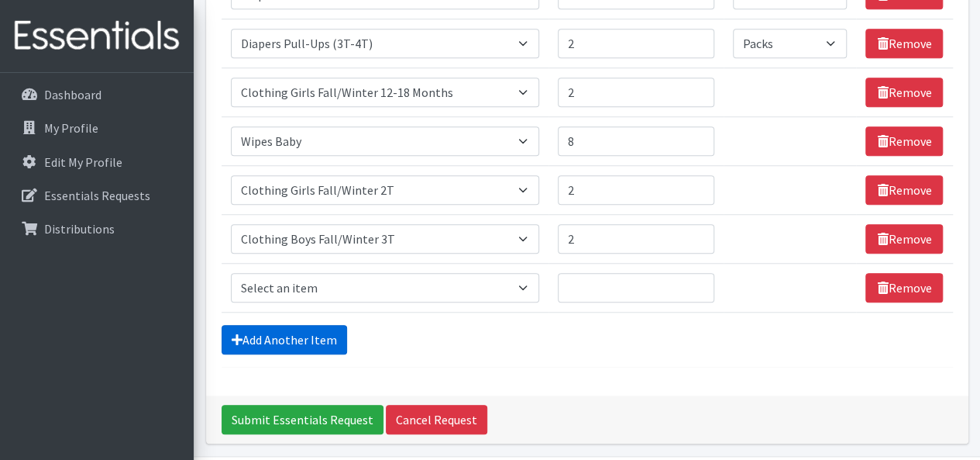
scroll to position [563, 0]
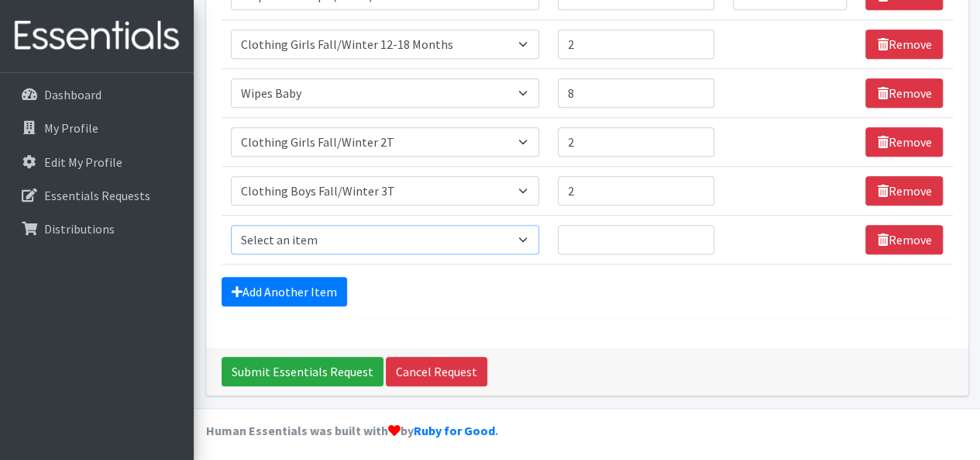
click at [437, 235] on select "Select an item # of Children this order will serve # of Individuals Living in H…" at bounding box center [385, 239] width 309 height 29
click at [925, 291] on div "Add Another Item" at bounding box center [588, 291] width 732 height 29
click at [520, 242] on select "Select an item # of Children this order will serve # of Individuals Living in H…" at bounding box center [385, 239] width 309 height 29
click at [515, 232] on select "Select an item # of Children this order will serve # of Individuals Living in H…" at bounding box center [385, 239] width 309 height 29
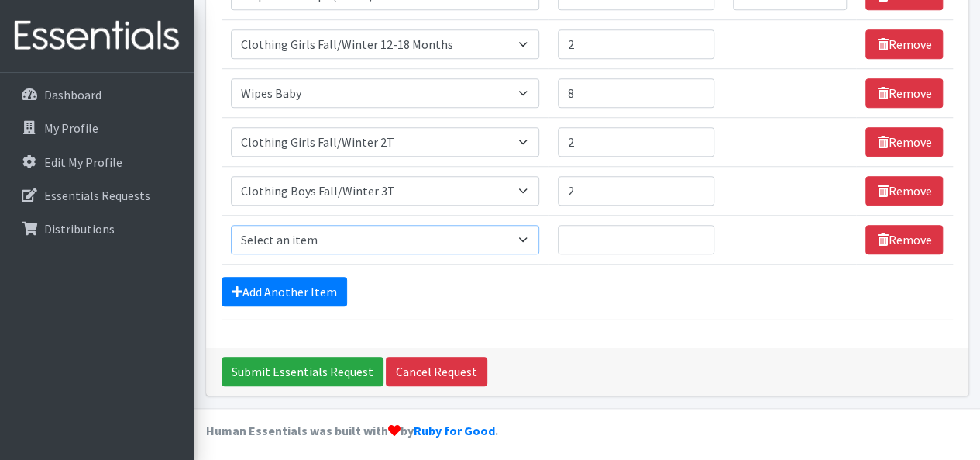
select select "5737"
click at [231, 225] on select "Select an item # of Children this order will serve # of Individuals Living in H…" at bounding box center [385, 239] width 309 height 29
click at [697, 231] on input "1" at bounding box center [636, 239] width 157 height 29
type input "2"
click at [697, 231] on input "2" at bounding box center [636, 239] width 157 height 29
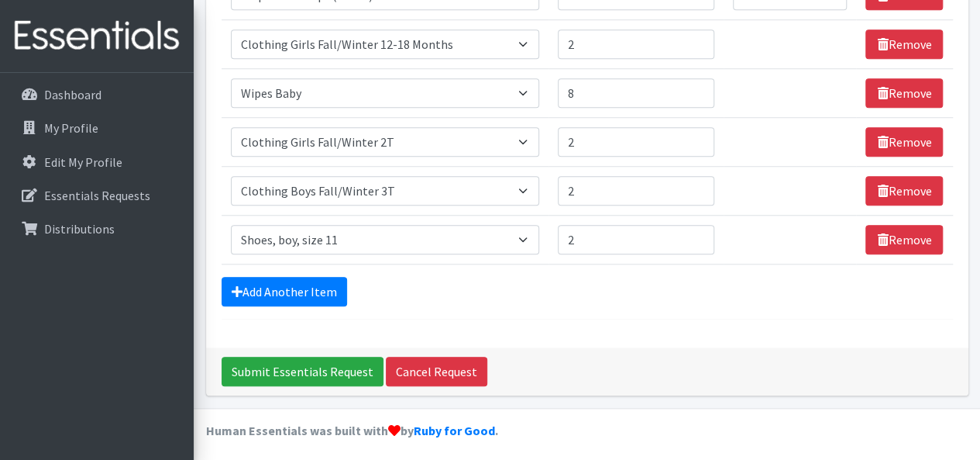
click at [265, 286] on link "Add Another Item" at bounding box center [285, 291] width 126 height 29
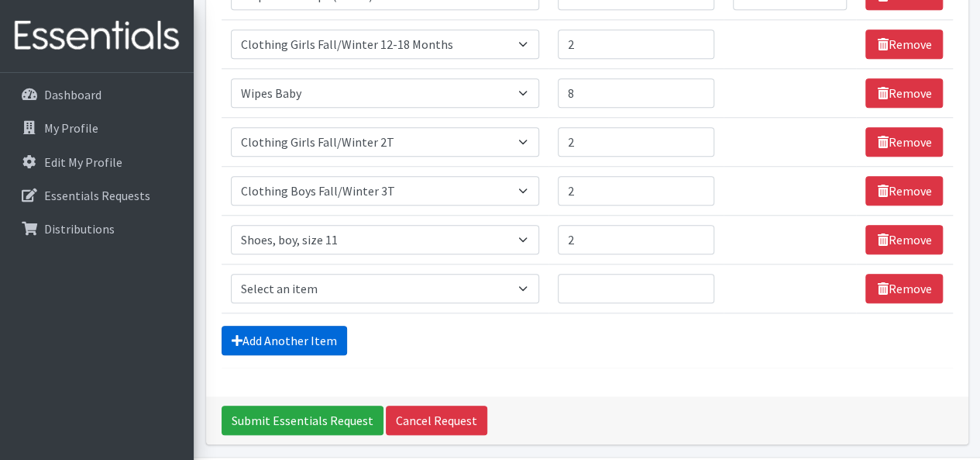
scroll to position [611, 0]
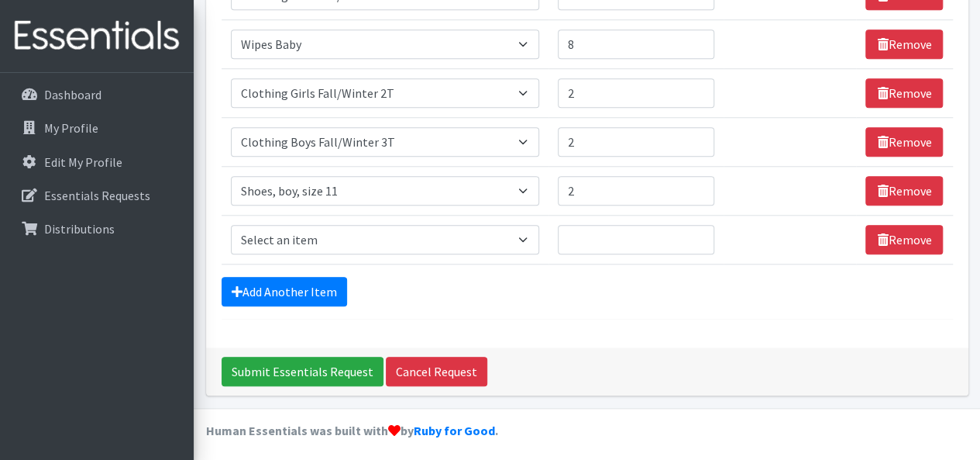
click at [939, 295] on div "Add Another Item" at bounding box center [588, 291] width 732 height 29
click at [508, 229] on select "Select an item # of Children this order will serve # of Individuals Living in H…" at bounding box center [385, 239] width 309 height 29
click at [231, 225] on select "Select an item # of Children this order will serve # of Individuals Living in H…" at bounding box center [385, 239] width 309 height 29
click at [499, 241] on select "Select an item # of Children this order will serve # of Individuals Living in H…" at bounding box center [385, 239] width 309 height 29
click at [422, 238] on select "Select an item # of Children this order will serve # of Individuals Living in H…" at bounding box center [385, 239] width 309 height 29
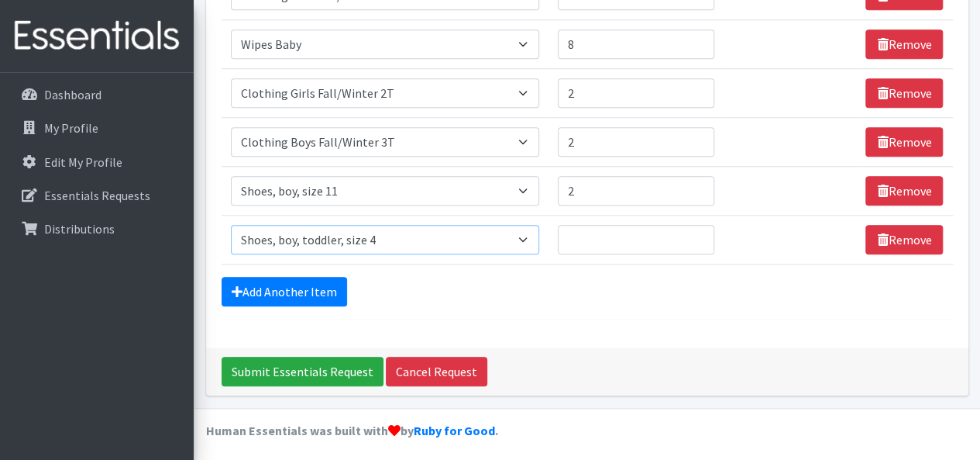
select select "5747"
click at [231, 225] on select "Select an item # of Children this order will serve # of Individuals Living in H…" at bounding box center [385, 239] width 309 height 29
click at [697, 232] on input "1" at bounding box center [636, 239] width 157 height 29
type input "2"
click at [697, 232] on input "2" at bounding box center [636, 239] width 157 height 29
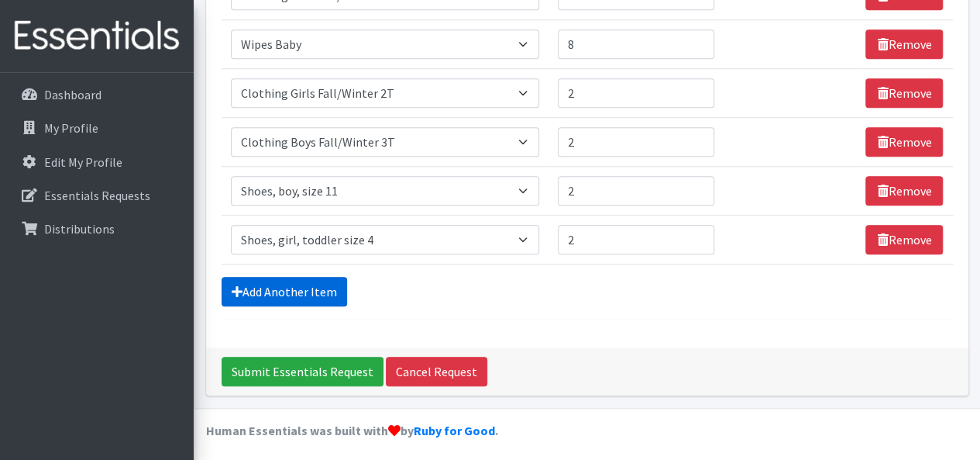
click at [325, 287] on link "Add Another Item" at bounding box center [285, 291] width 126 height 29
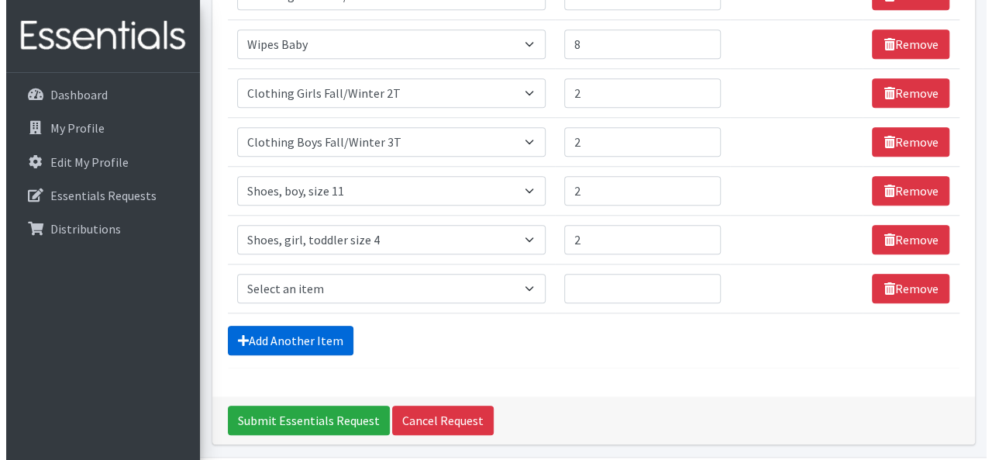
scroll to position [660, 0]
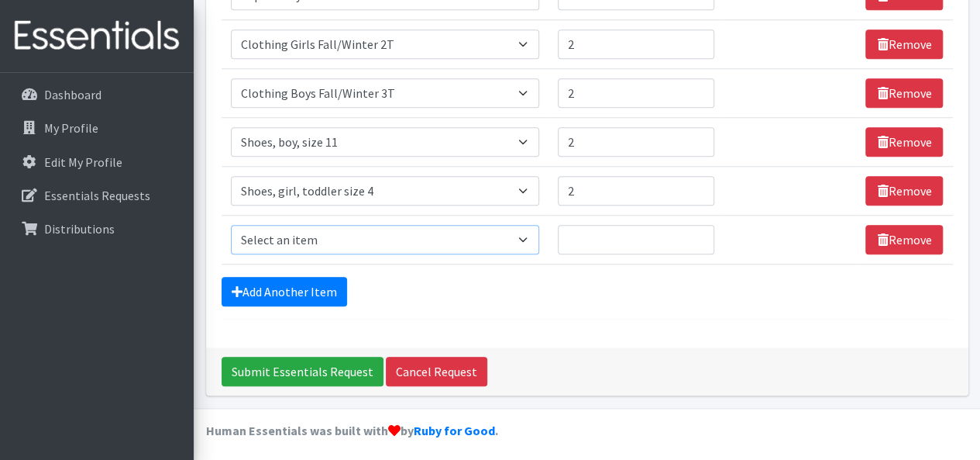
click at [503, 239] on select "Select an item # of Children this order will serve # of Individuals Living in H…" at bounding box center [385, 239] width 309 height 29
select select "1980"
click at [231, 225] on select "Select an item # of Children this order will serve # of Individuals Living in H…" at bounding box center [385, 239] width 309 height 29
click at [701, 232] on input "1" at bounding box center [636, 239] width 157 height 29
click at [701, 232] on input "2" at bounding box center [636, 239] width 157 height 29
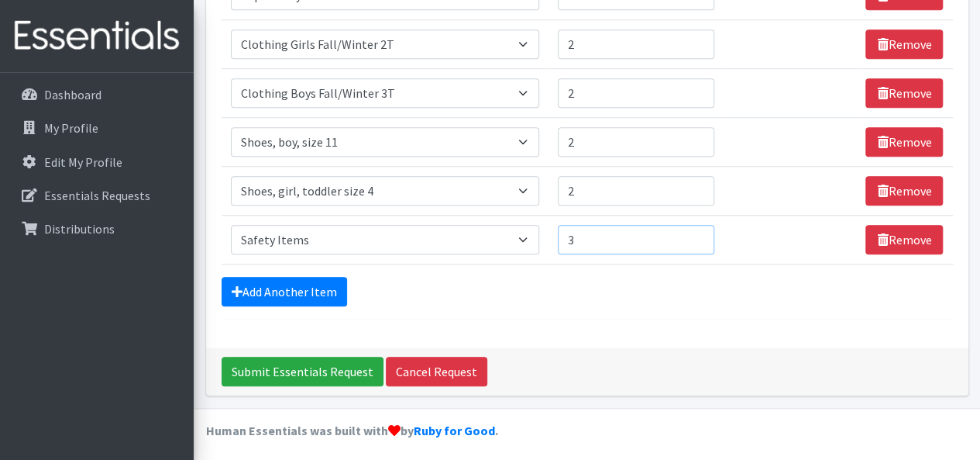
type input "3"
click at [701, 232] on input "3" at bounding box center [636, 239] width 157 height 29
click at [287, 363] on input "Submit Essentials Request" at bounding box center [303, 370] width 162 height 29
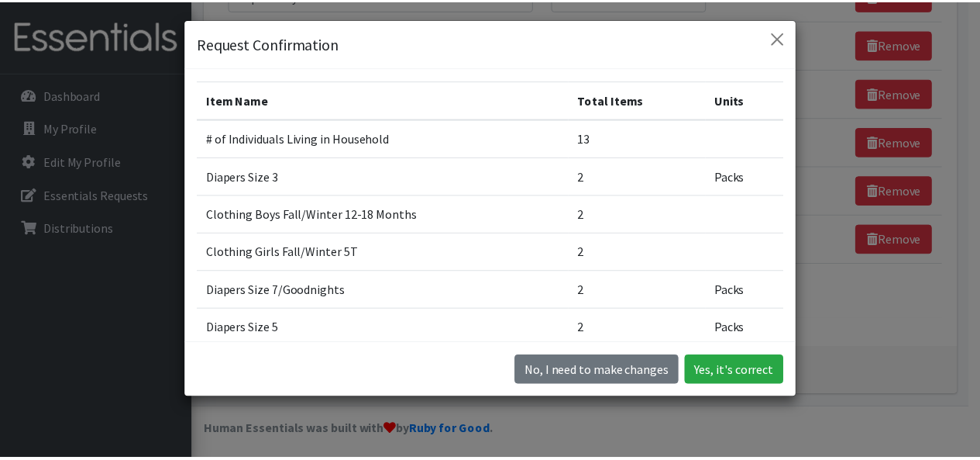
scroll to position [0, 0]
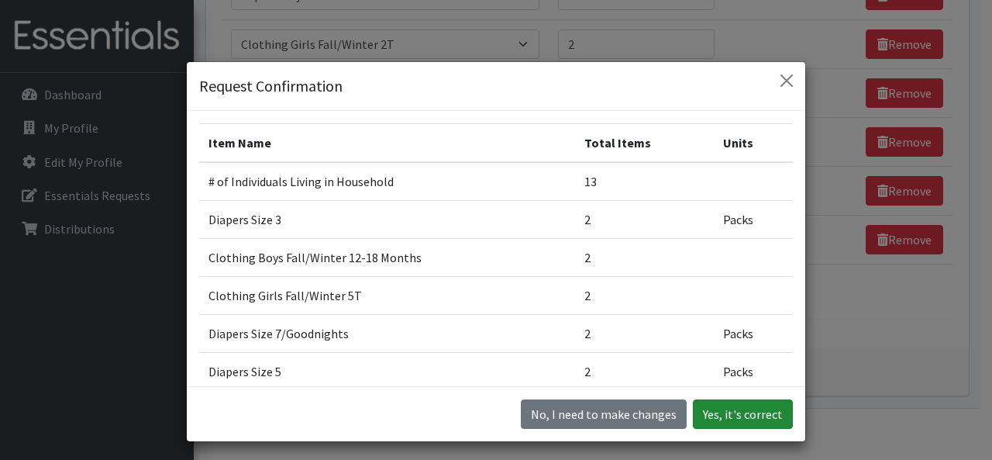
click at [725, 419] on button "Yes, it's correct" at bounding box center [743, 413] width 100 height 29
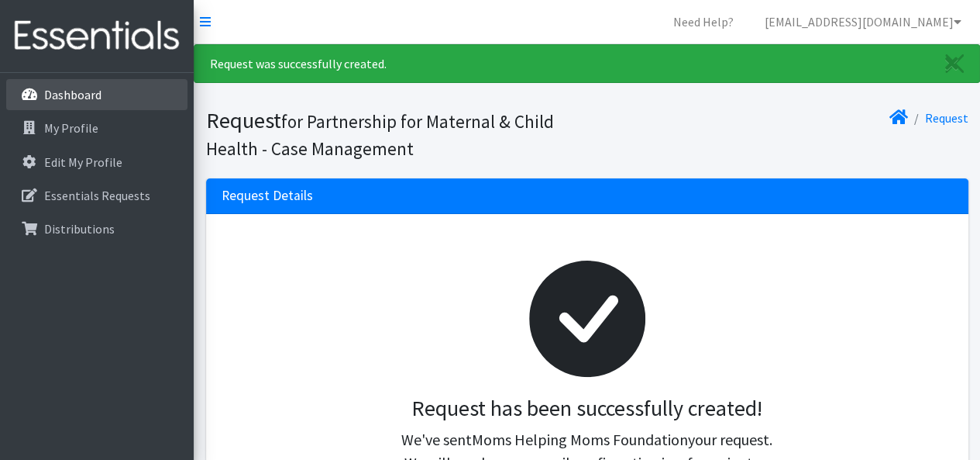
click at [119, 101] on link "Dashboard" at bounding box center [96, 94] width 181 height 31
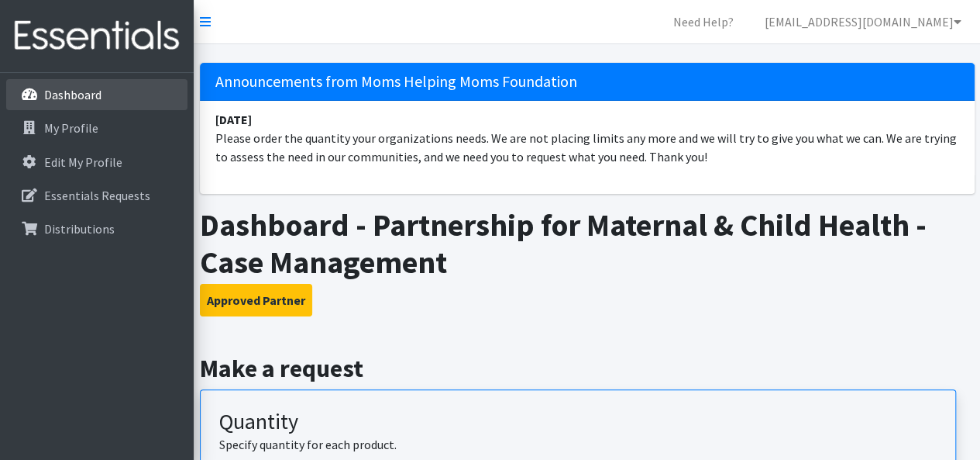
click at [70, 104] on link "Dashboard" at bounding box center [96, 94] width 181 height 31
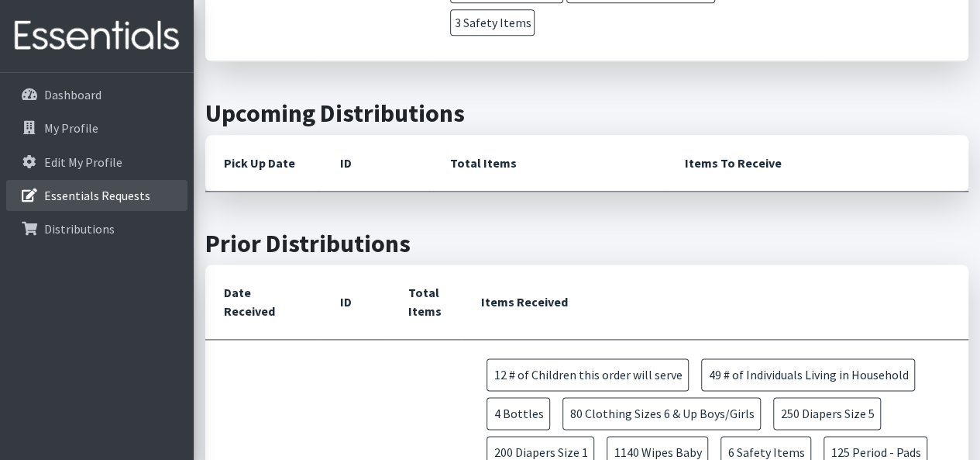
scroll to position [932, 0]
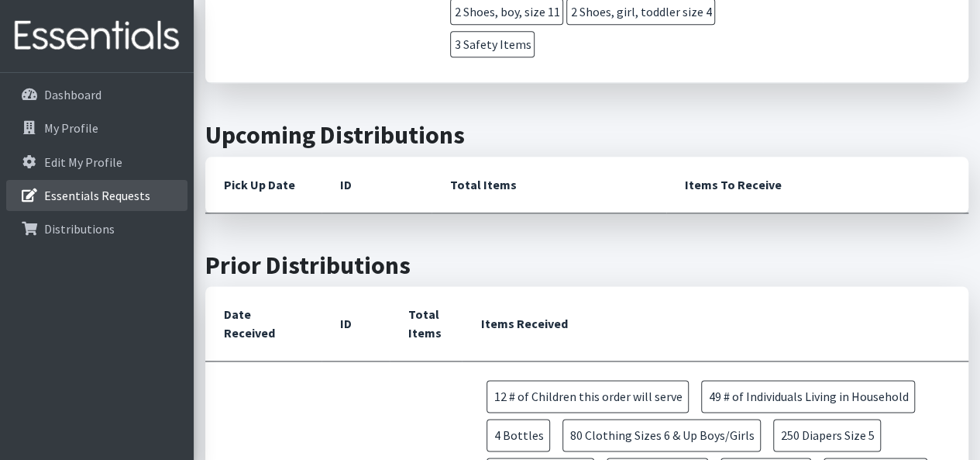
click at [126, 205] on link "Essentials Requests" at bounding box center [96, 195] width 181 height 31
